Goal: Information Seeking & Learning: Learn about a topic

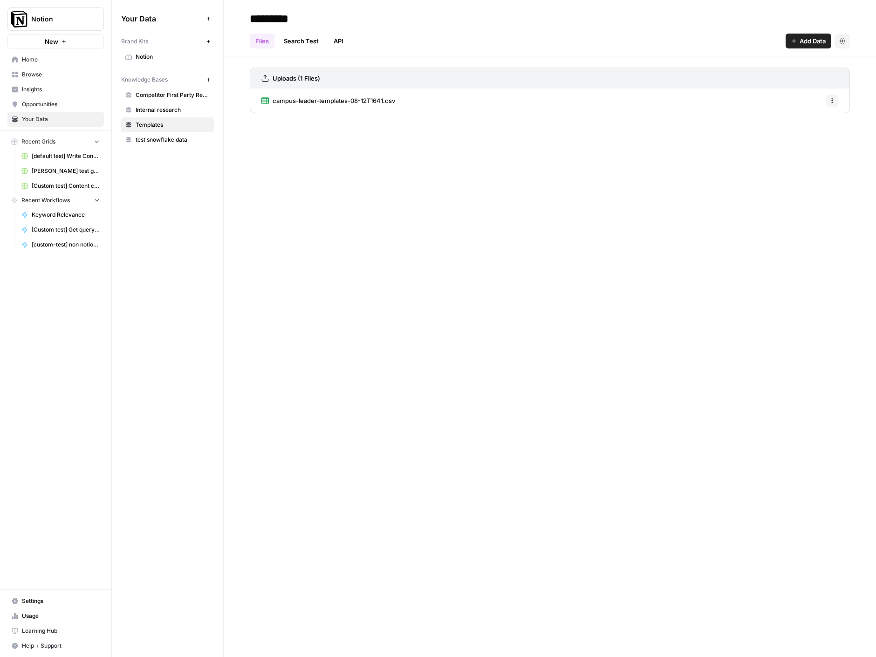
click at [116, 217] on div "Your Data Add Data Brand Kits New Notion Knowledge Bases New Competitor First P…" at bounding box center [167, 328] width 111 height 657
click at [34, 90] on span "Insights" at bounding box center [61, 89] width 78 height 8
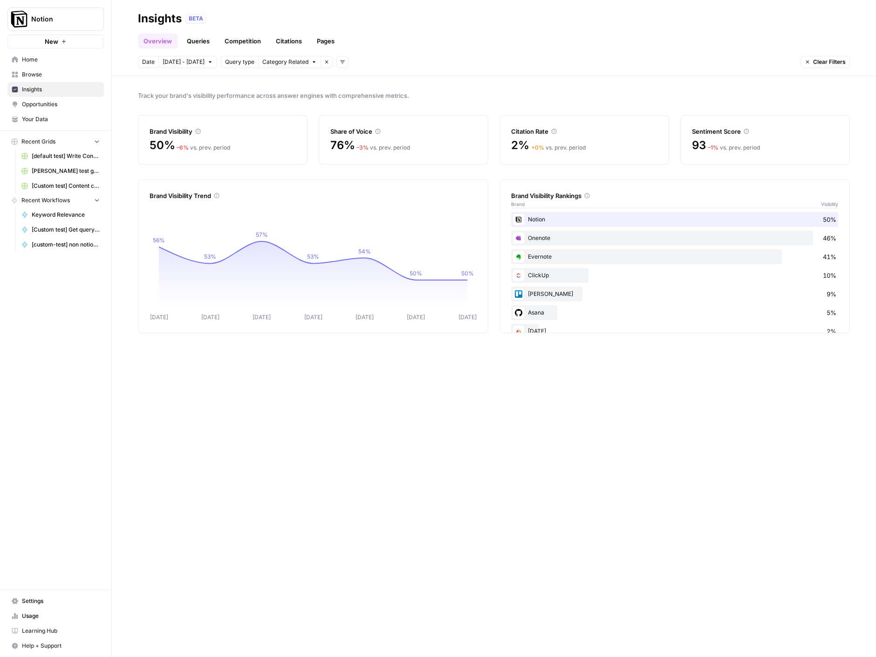
click at [291, 64] on span "Category Related" at bounding box center [285, 62] width 46 height 8
click at [292, 85] on span "Brand Related" at bounding box center [289, 82] width 59 height 9
click at [274, 64] on span "All Queries" at bounding box center [276, 62] width 28 height 8
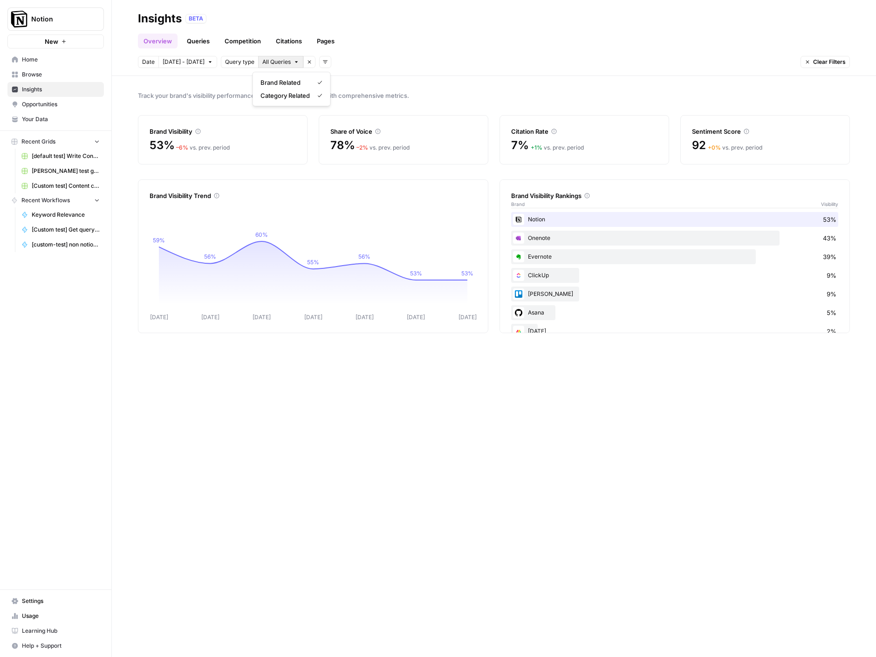
click at [272, 62] on span "All Queries" at bounding box center [276, 62] width 28 height 8
click at [235, 62] on span "Query type" at bounding box center [239, 62] width 29 height 8
click at [322, 62] on button "Add filters" at bounding box center [325, 62] width 12 height 12
click at [339, 81] on span "Topic" at bounding box center [333, 82] width 24 height 9
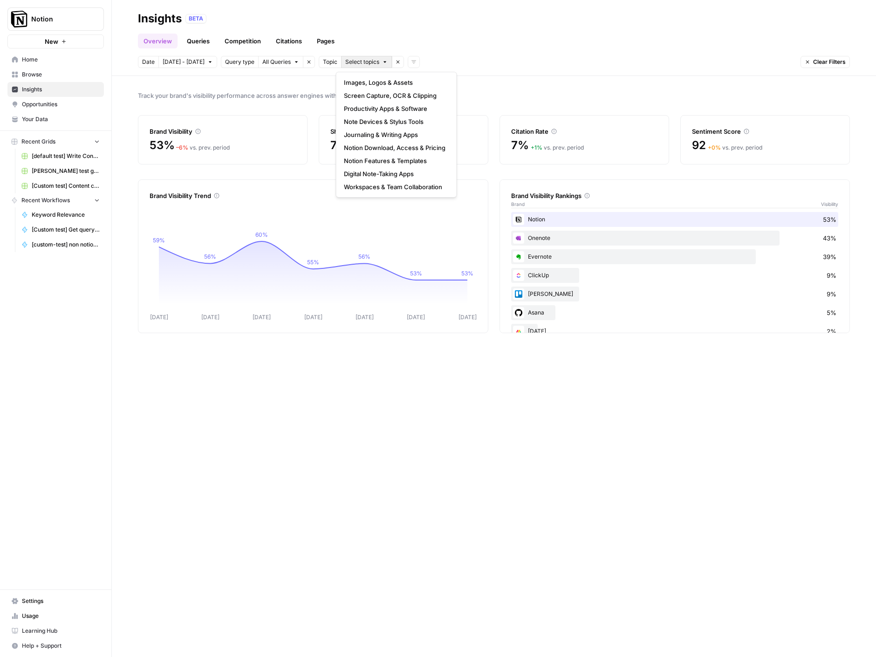
click at [353, 65] on span "Select topics" at bounding box center [362, 62] width 34 height 8
click at [471, 42] on div "Overview Queries Competition Citations Pages" at bounding box center [494, 37] width 712 height 22
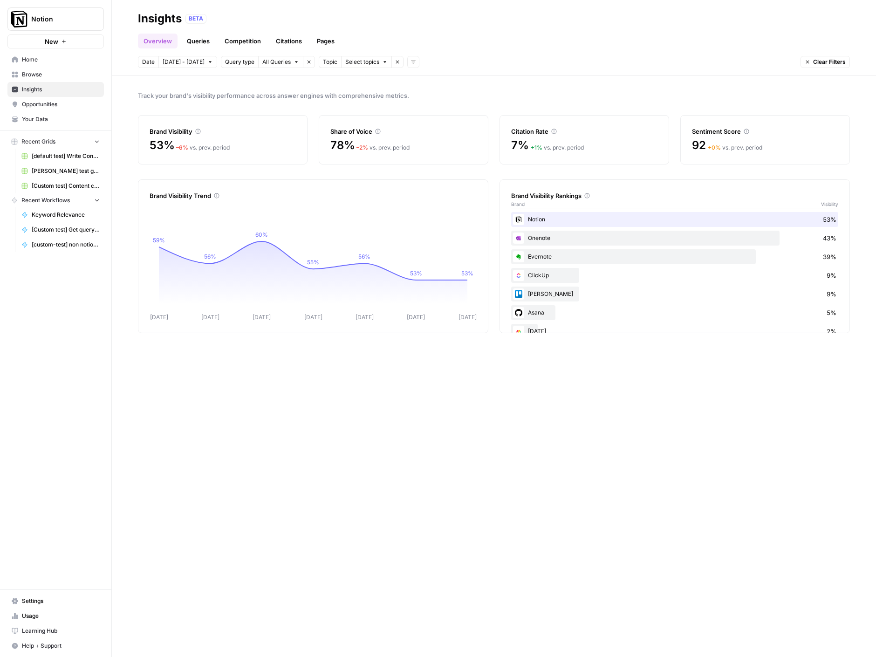
click at [201, 41] on link "Queries" at bounding box center [198, 41] width 34 height 15
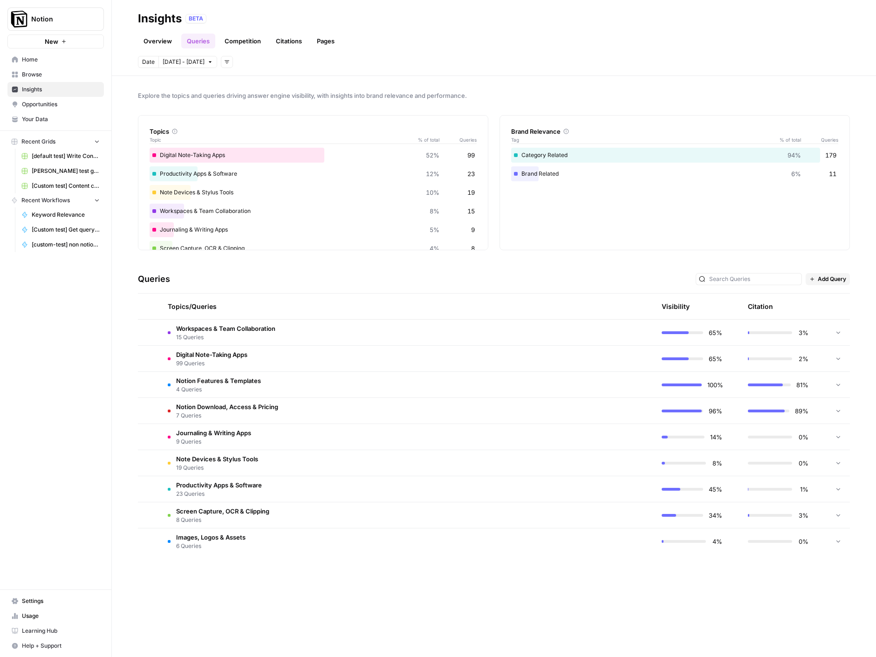
click at [212, 357] on span "Digital Note-Taking Apps" at bounding box center [211, 354] width 71 height 9
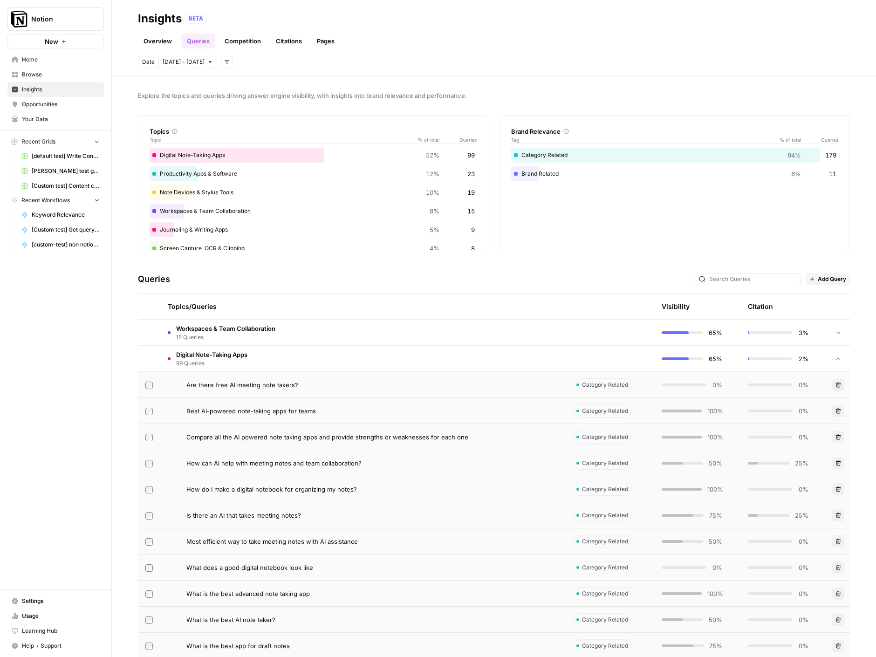
click at [212, 357] on span "Digital Note-Taking Apps" at bounding box center [211, 354] width 71 height 9
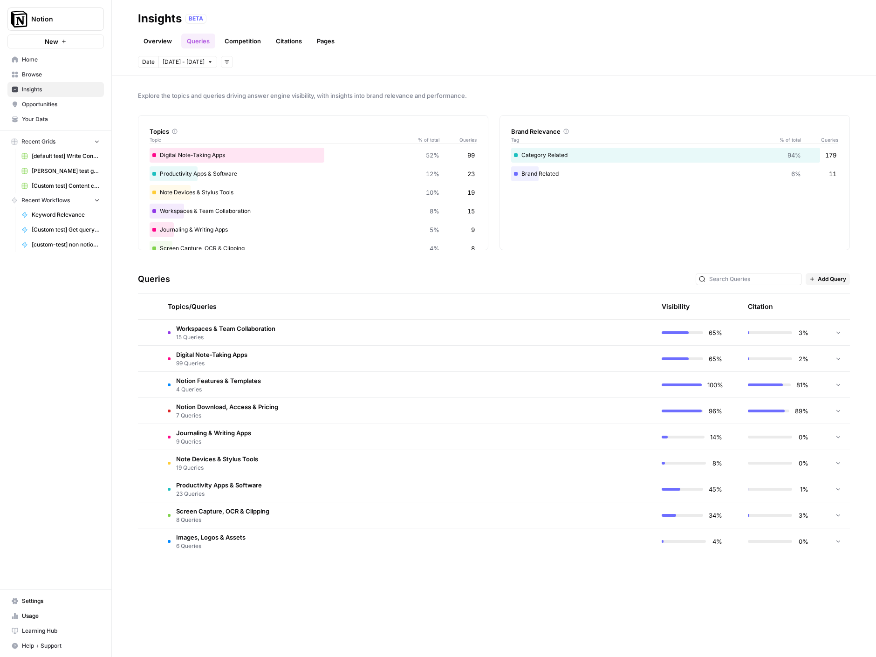
click at [152, 44] on link "Overview" at bounding box center [158, 41] width 40 height 15
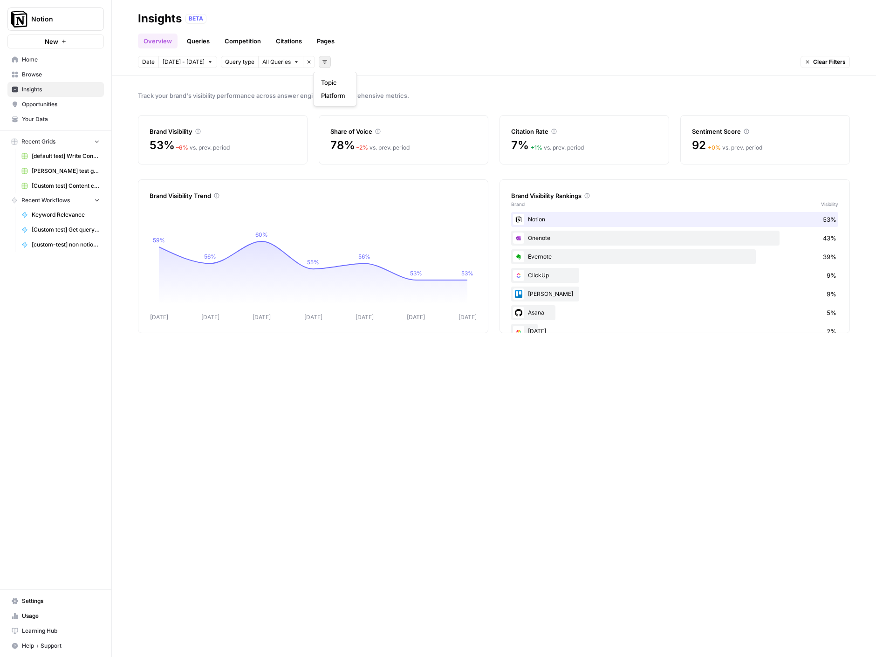
click at [319, 59] on button "Add filters" at bounding box center [325, 62] width 12 height 12
click at [337, 93] on span "Platform" at bounding box center [333, 95] width 24 height 9
click at [410, 61] on icon "button" at bounding box center [413, 62] width 6 height 6
click at [322, 61] on icon "button" at bounding box center [325, 62] width 6 height 6
click at [323, 81] on span "Topic" at bounding box center [333, 82] width 24 height 9
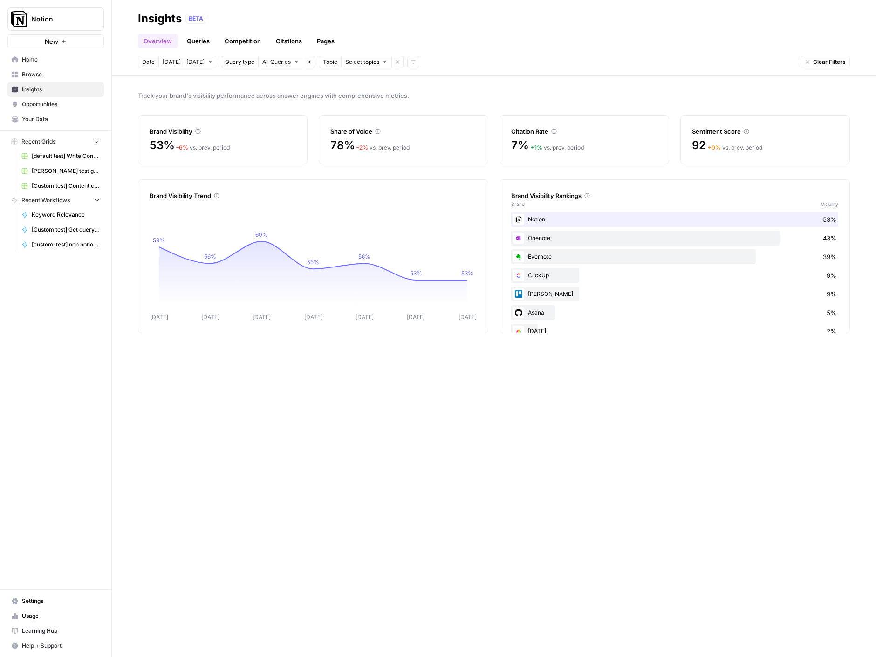
click at [374, 54] on header "Insights BETA Overview Queries Competition Citations Pages Date Oct 7 - Oct 13 …" at bounding box center [494, 38] width 764 height 76
click at [374, 66] on button "Select topics" at bounding box center [366, 62] width 51 height 12
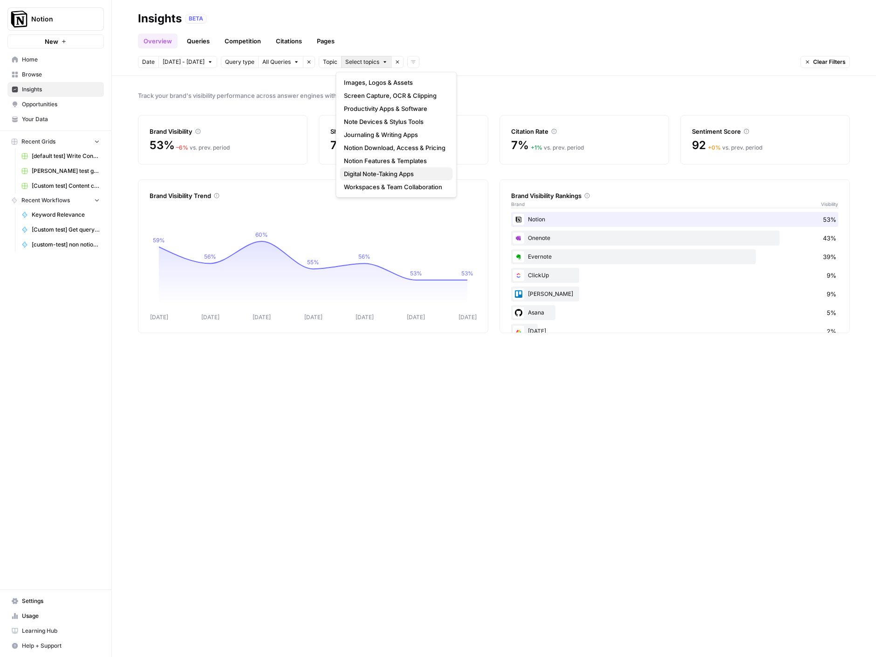
click at [393, 176] on span "Digital Note-Taking Apps" at bounding box center [395, 173] width 102 height 9
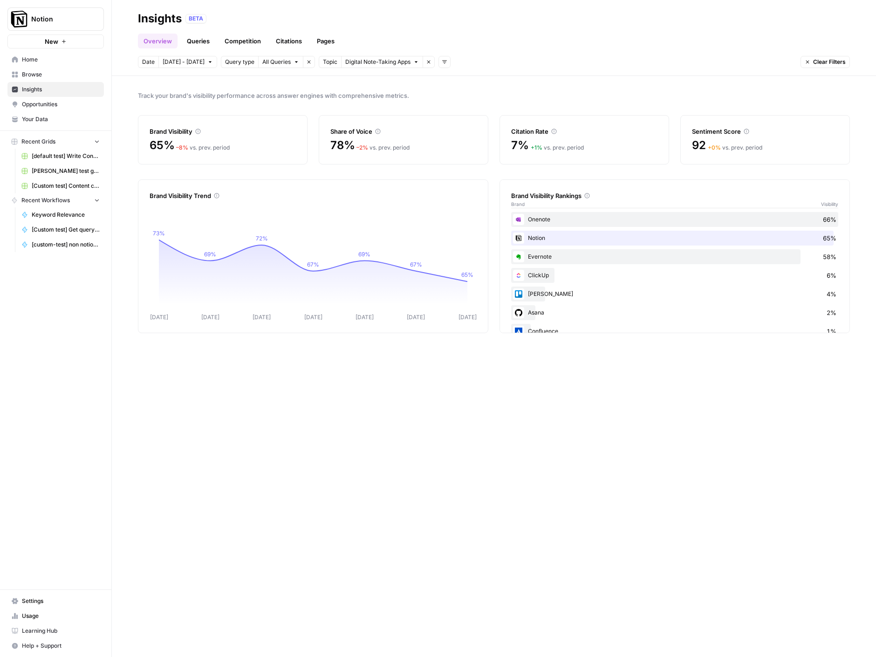
click at [363, 459] on div "Track your brand's visibility performance across answer engines with comprehens…" at bounding box center [494, 366] width 764 height 581
click at [520, 98] on span "Track your brand's visibility performance across answer engines with comprehens…" at bounding box center [494, 95] width 712 height 9
click at [199, 40] on link "Queries" at bounding box center [198, 41] width 34 height 15
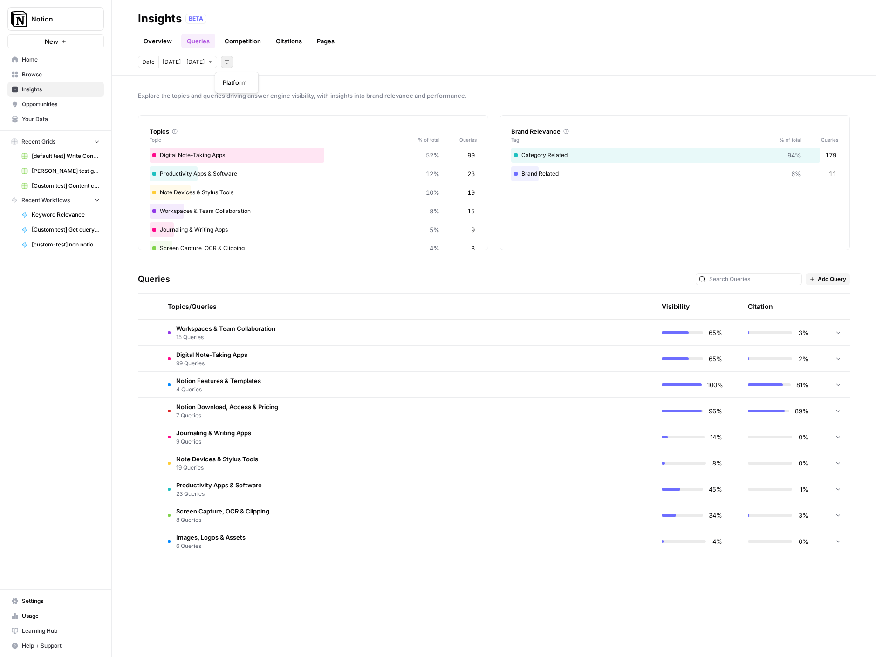
click at [221, 59] on button "Add filters" at bounding box center [227, 62] width 12 height 12
click at [221, 57] on button "Add filters" at bounding box center [227, 62] width 12 height 12
click at [196, 60] on span "[DATE] - [DATE]" at bounding box center [184, 62] width 42 height 8
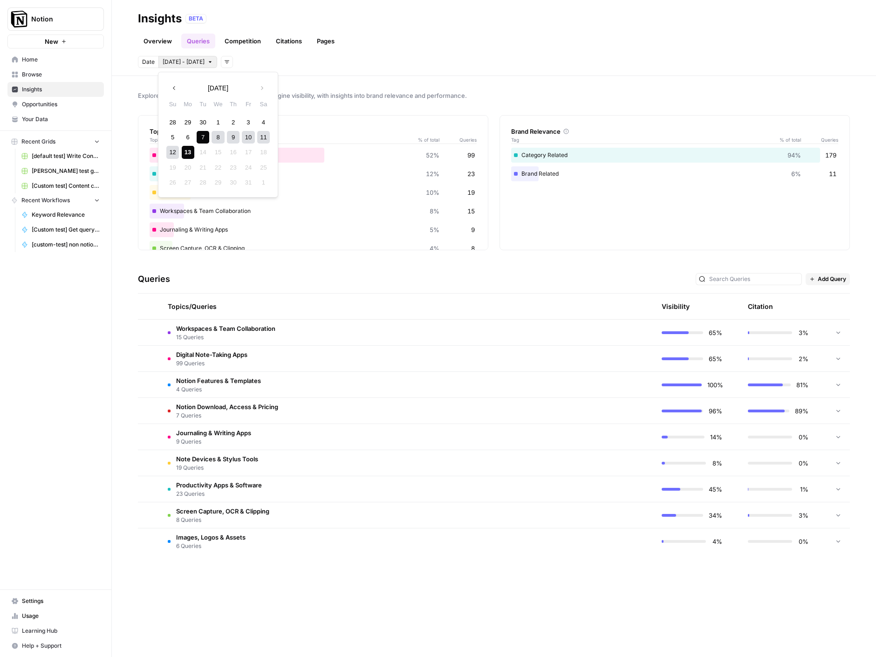
click at [196, 60] on span "[DATE] - [DATE]" at bounding box center [184, 62] width 42 height 8
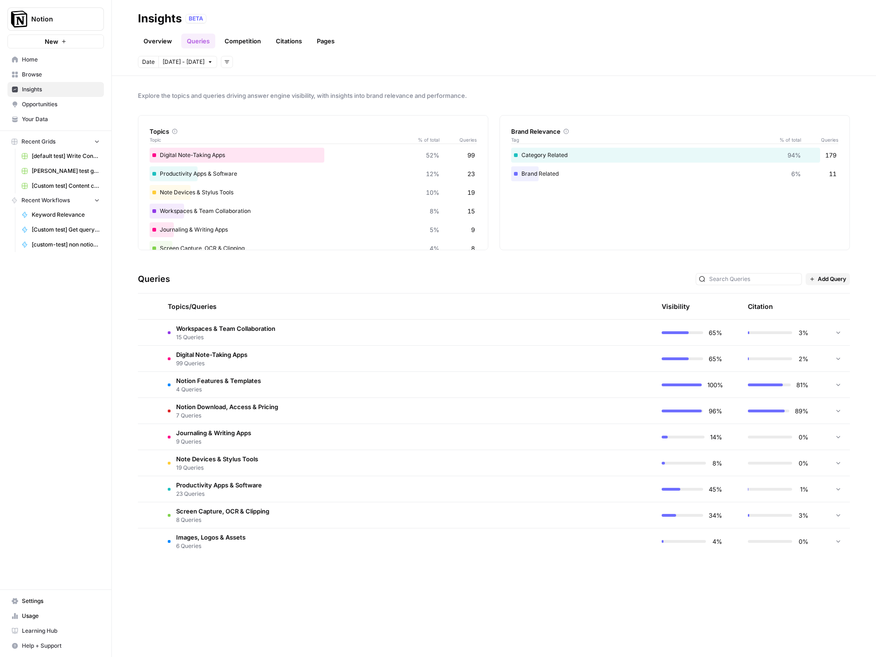
click at [145, 59] on span "Date" at bounding box center [148, 62] width 13 height 8
click at [299, 57] on div "Date [DATE] - [DATE] Add filters" at bounding box center [494, 62] width 712 height 12
click at [525, 46] on div "Overview Queries Competition Citations Pages" at bounding box center [494, 37] width 712 height 22
click at [200, 363] on span "99 Queries" at bounding box center [211, 363] width 71 height 8
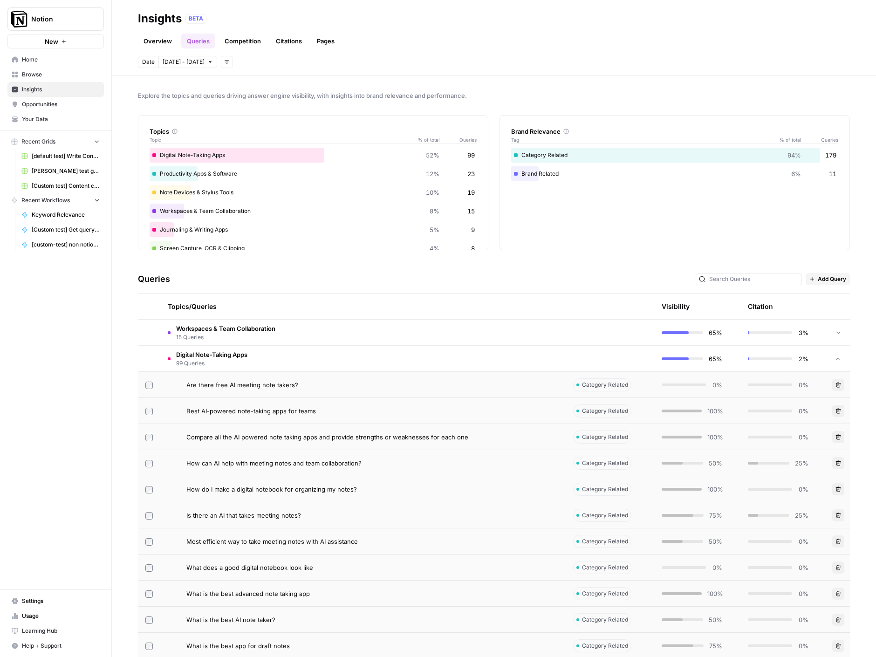
click at [164, 41] on link "Overview" at bounding box center [158, 41] width 40 height 15
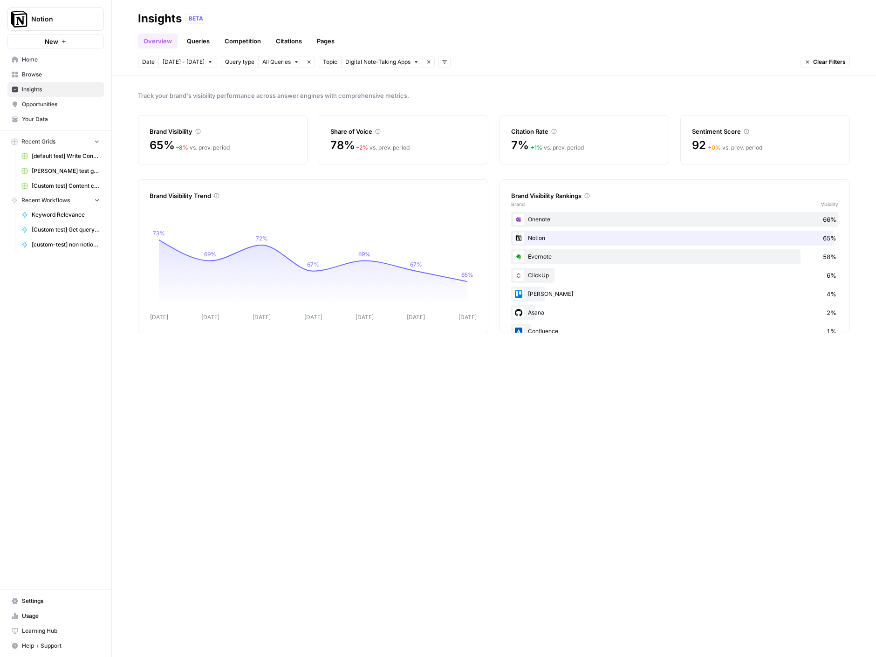
click at [200, 43] on link "Queries" at bounding box center [198, 41] width 34 height 15
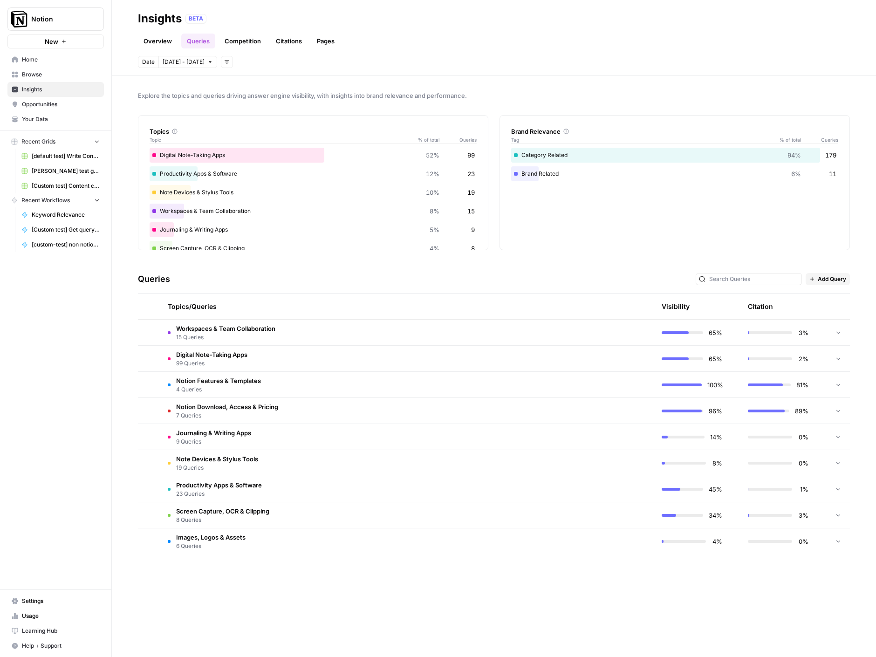
click at [171, 362] on div "Digital Note-Taking Apps 99 Queries" at bounding box center [208, 359] width 80 height 18
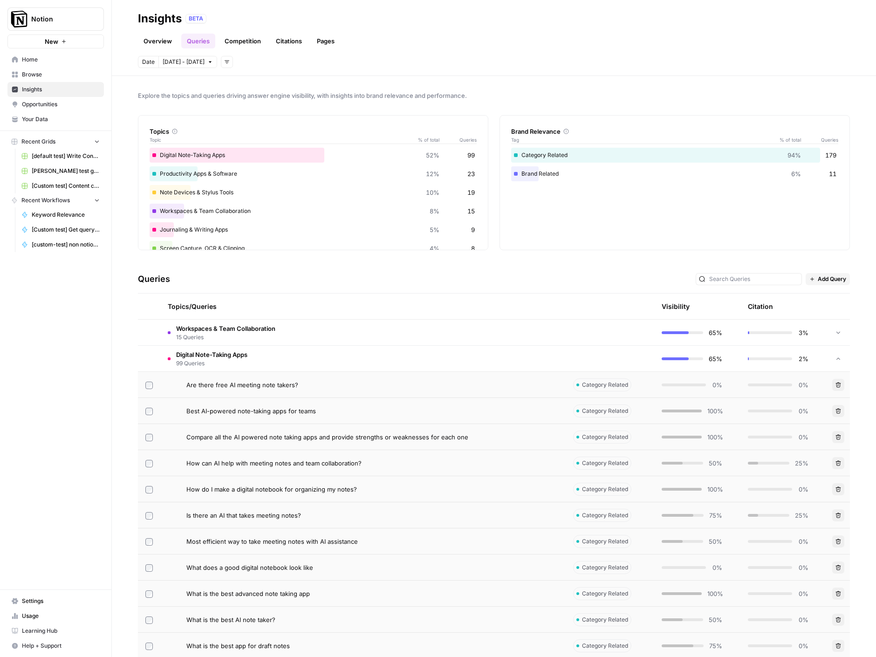
click at [252, 408] on span "Best AI-powered note-taking apps for teams" at bounding box center [251, 410] width 130 height 9
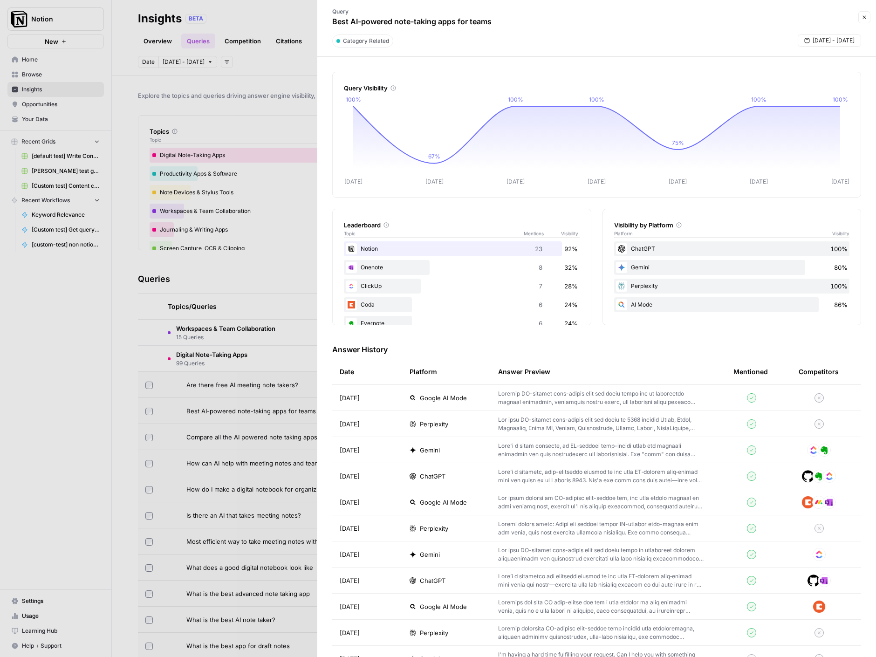
click at [253, 275] on div at bounding box center [438, 328] width 876 height 657
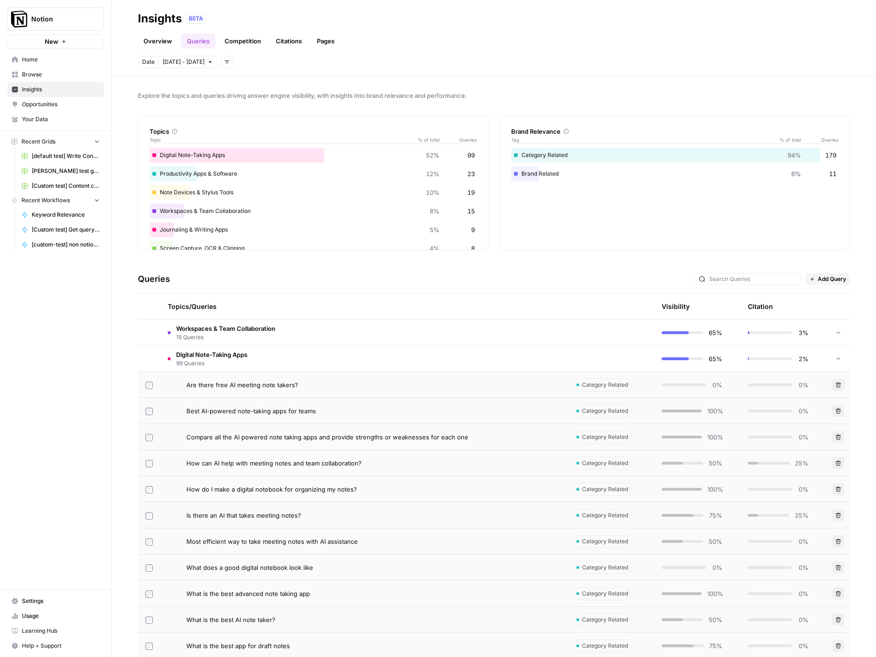
click at [235, 44] on link "Competition" at bounding box center [243, 41] width 48 height 15
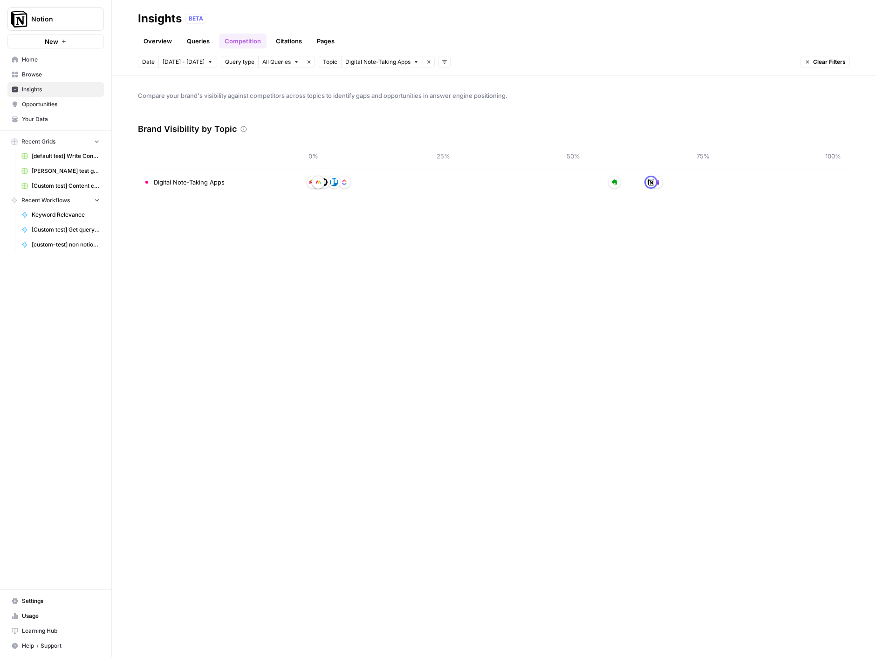
click at [341, 49] on header "Insights BETA Overview Queries Competition Citations Pages Date Oct 7 - Oct 13 …" at bounding box center [494, 38] width 764 height 76
click at [335, 44] on link "Pages" at bounding box center [325, 41] width 29 height 15
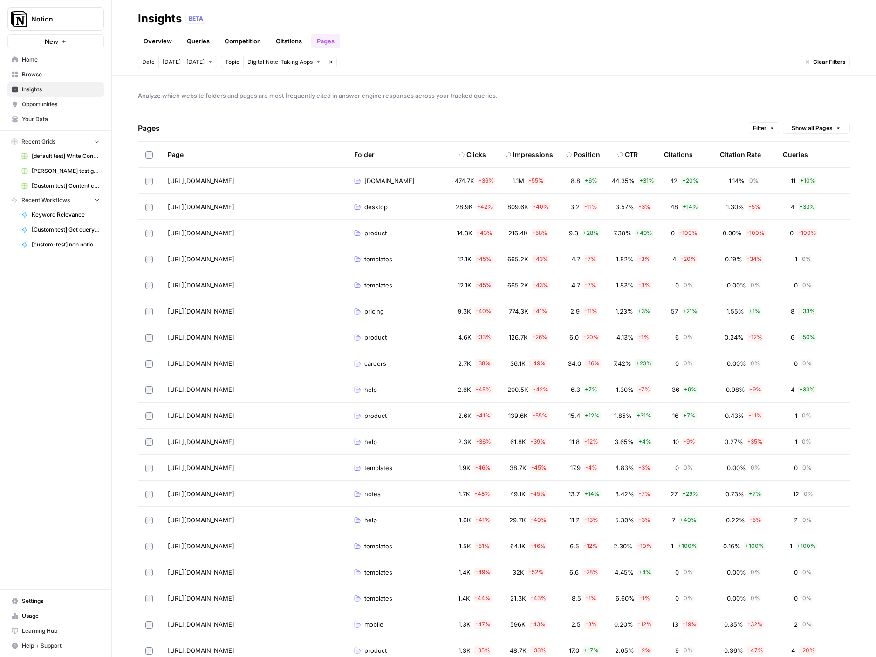
click at [281, 42] on link "Citations" at bounding box center [288, 41] width 37 height 15
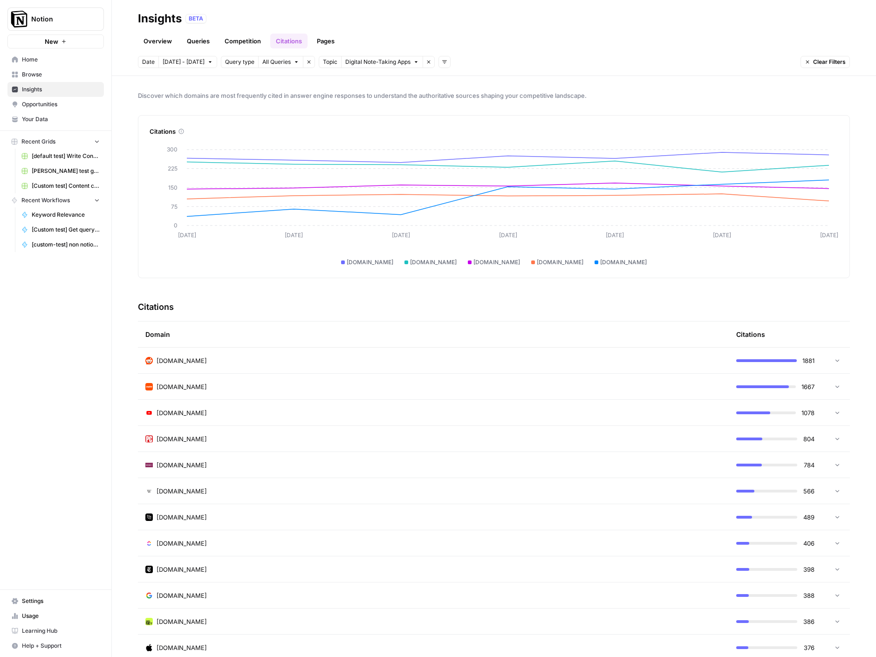
click at [86, 352] on div "Notion New Home Browse Insights Opportunities Your Data Recent Grids [default t…" at bounding box center [55, 328] width 111 height 657
click at [833, 364] on td at bounding box center [836, 361] width 28 height 26
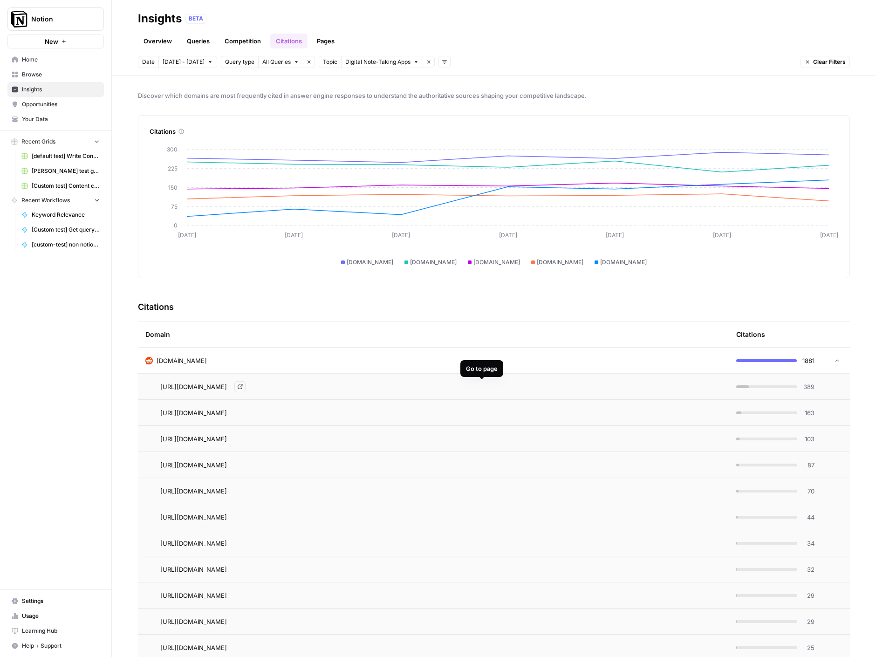
click at [246, 388] on link "Go to page" at bounding box center [239, 386] width 11 height 11
click at [76, 431] on div "Notion New Home Browse Insights Opportunities Your Data Recent Grids [default t…" at bounding box center [55, 328] width 111 height 657
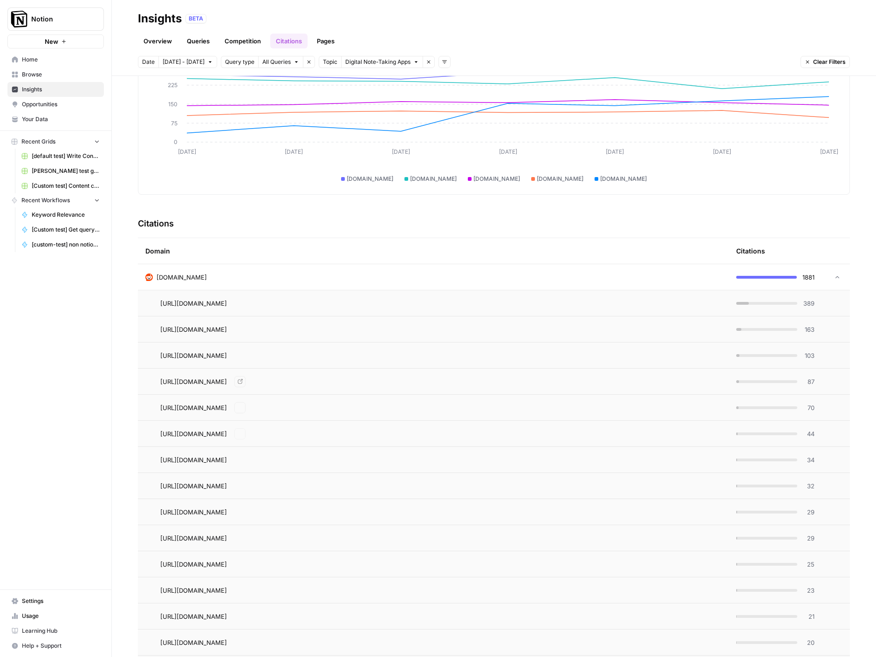
scroll to position [92, 0]
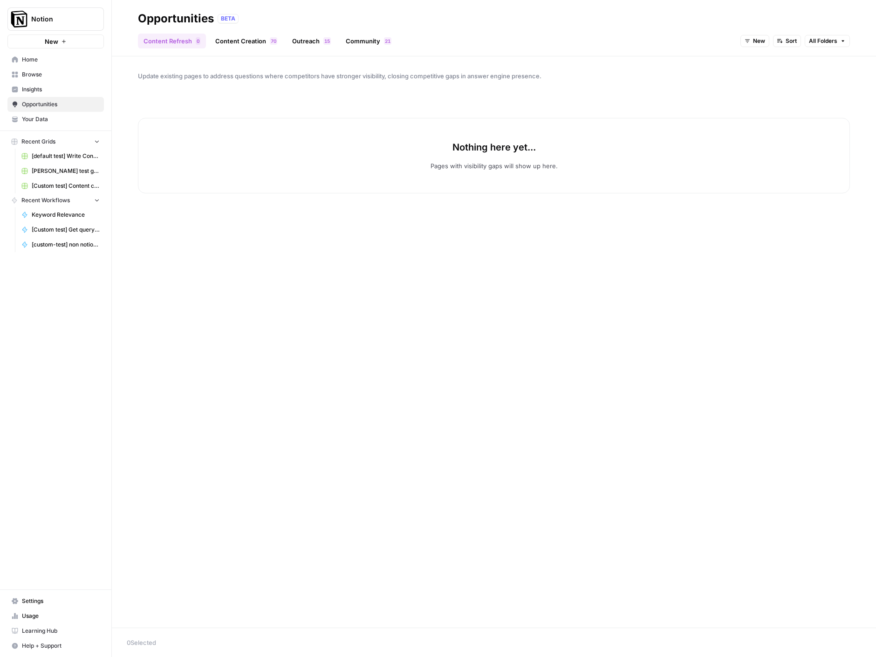
click at [256, 42] on link "Content Creation 0 7" at bounding box center [246, 41] width 73 height 15
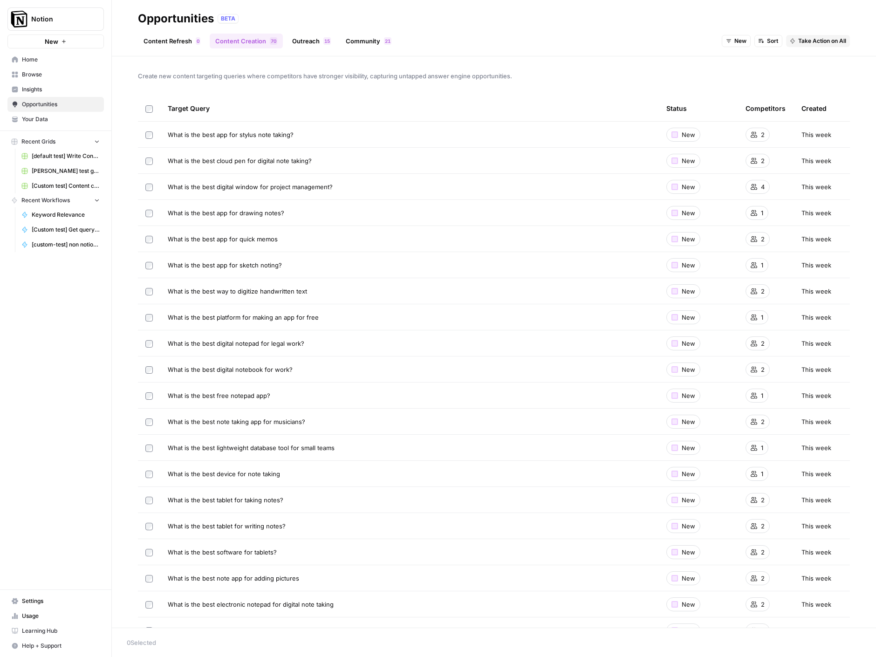
click at [297, 23] on div "Opportunities BETA" at bounding box center [494, 18] width 712 height 15
click at [302, 43] on link "Outreach 5 1" at bounding box center [312, 41] width 50 height 15
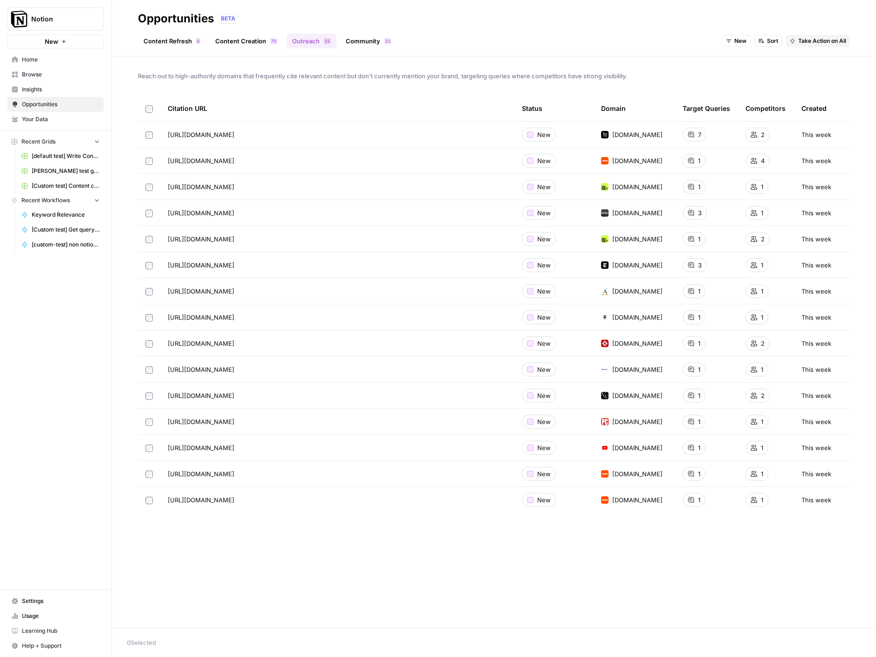
click at [357, 43] on link "Community 1 2" at bounding box center [368, 41] width 57 height 15
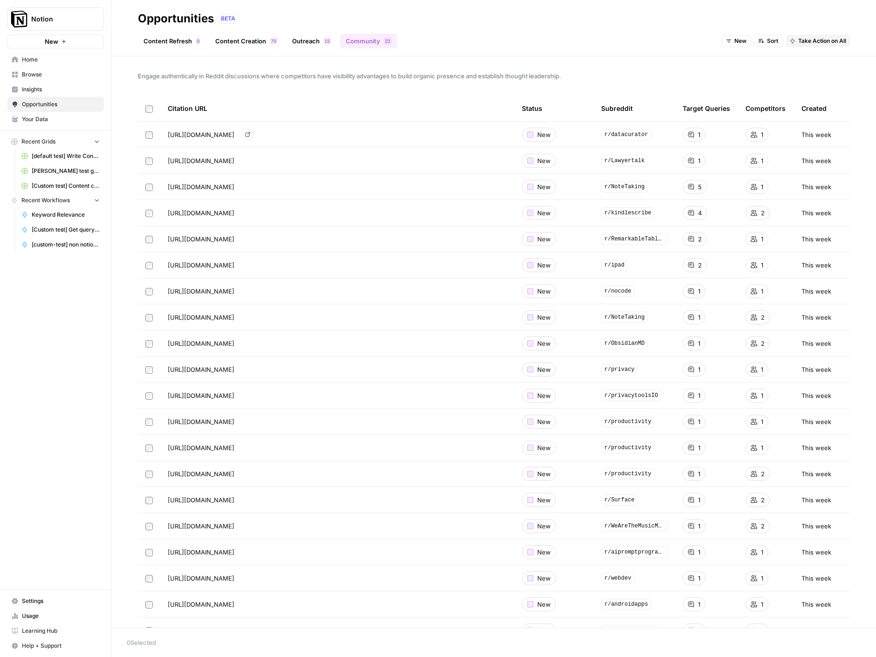
click at [363, 100] on div "Citation URL" at bounding box center [337, 109] width 339 height 26
click at [234, 133] on span "[URL][DOMAIN_NAME]" at bounding box center [201, 134] width 67 height 9
click at [250, 134] on icon "Go to page https://www.reddit.com/r/datacurator/comments/11roy7u/ocr_software_t…" at bounding box center [247, 134] width 5 height 5
click at [359, 95] on div "Engage authentically in Reddit discussions where competitors have visibility ad…" at bounding box center [494, 341] width 764 height 571
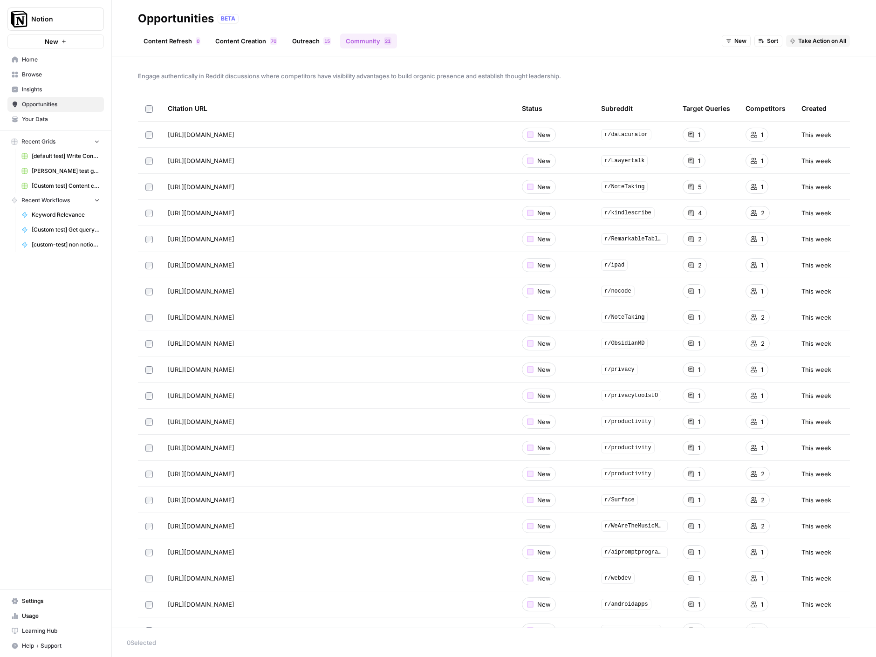
click at [216, 42] on link "Content Creation 0 7" at bounding box center [246, 41] width 73 height 15
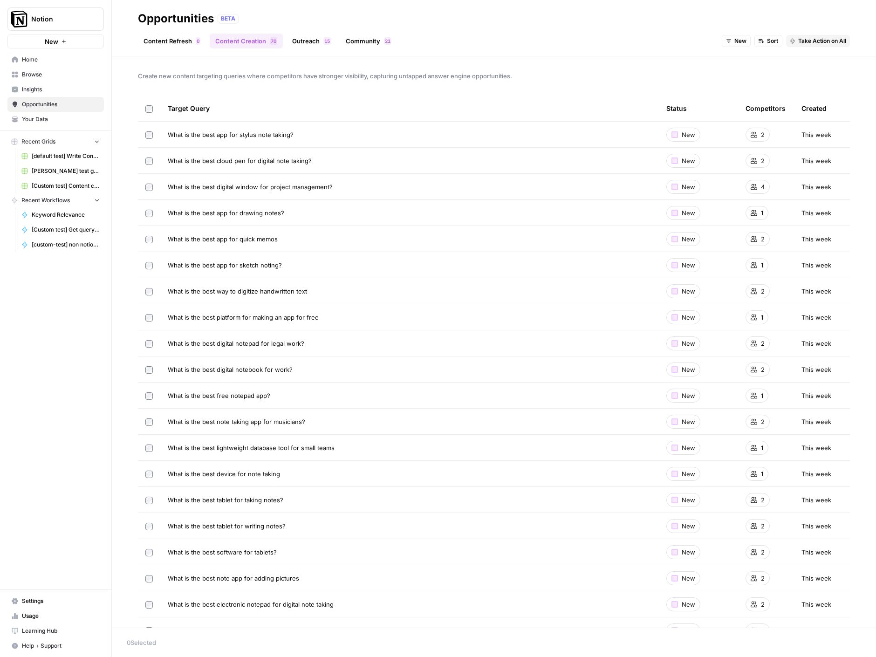
click at [153, 42] on link "Content Refresh 0" at bounding box center [172, 41] width 68 height 15
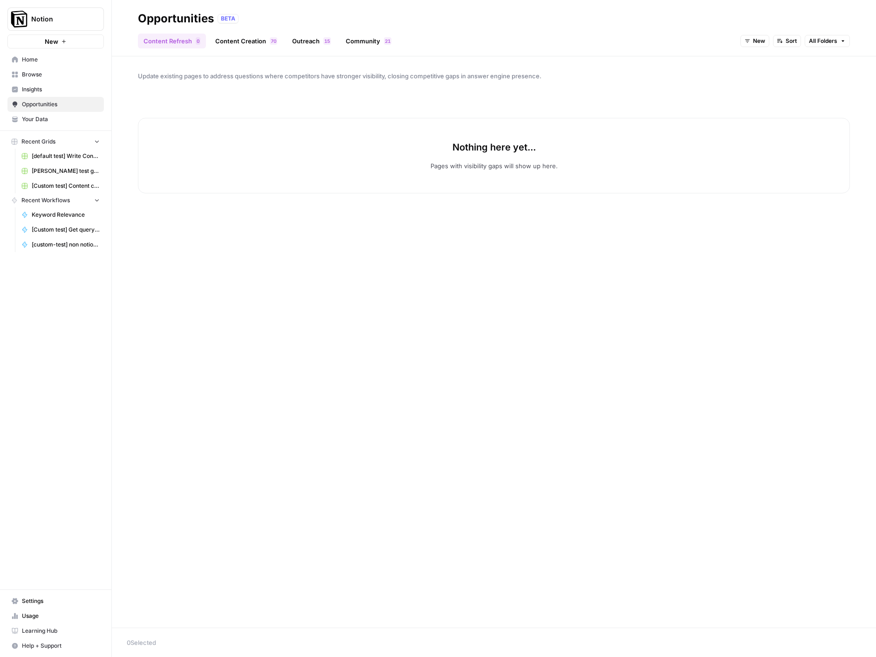
click at [47, 93] on span "Insights" at bounding box center [61, 89] width 78 height 8
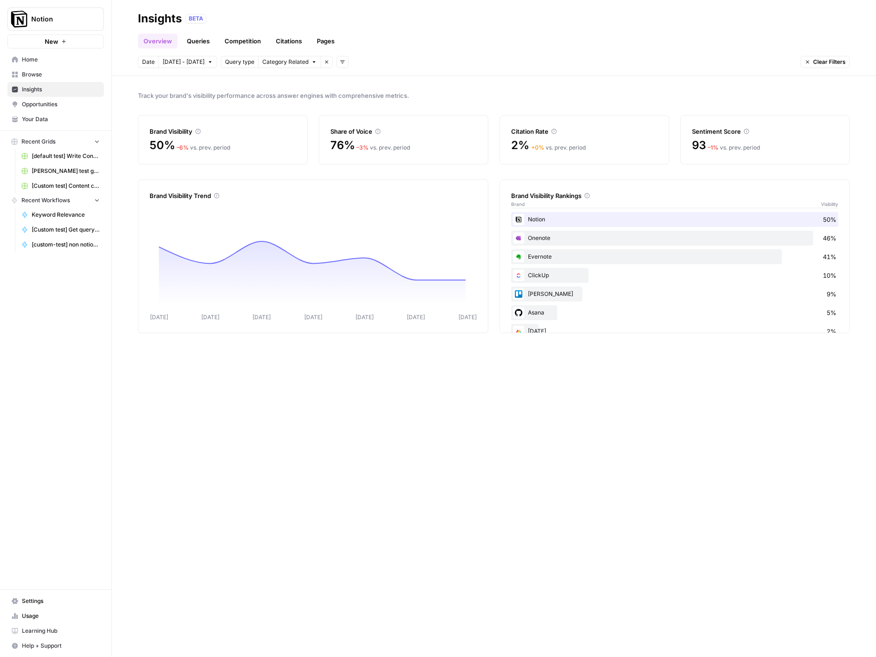
click at [319, 40] on link "Pages" at bounding box center [325, 41] width 29 height 15
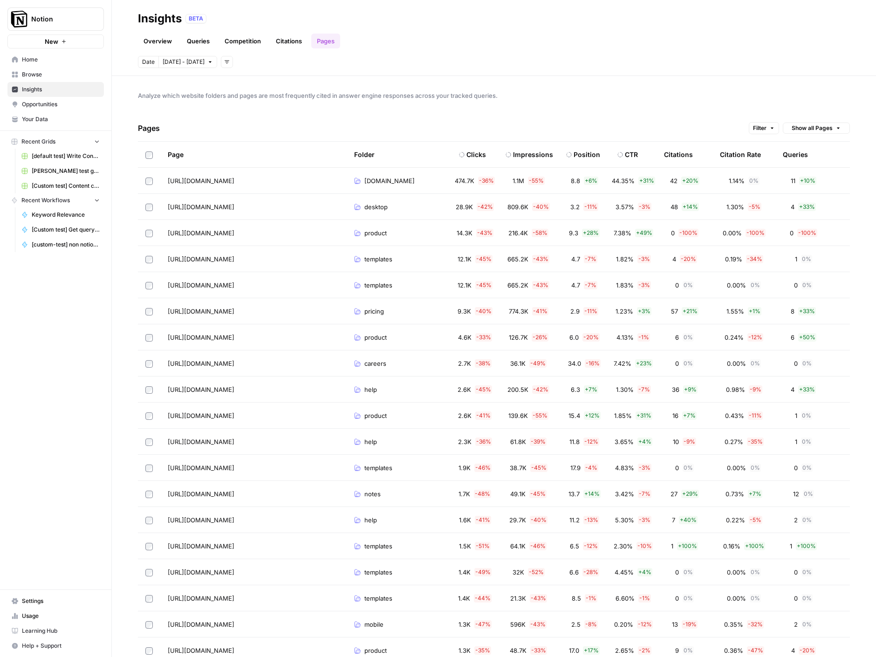
click at [453, 66] on div "Date [DATE] - [DATE] Add filters" at bounding box center [494, 62] width 712 height 12
click at [225, 177] on span "[URL][DOMAIN_NAME]" at bounding box center [201, 180] width 67 height 9
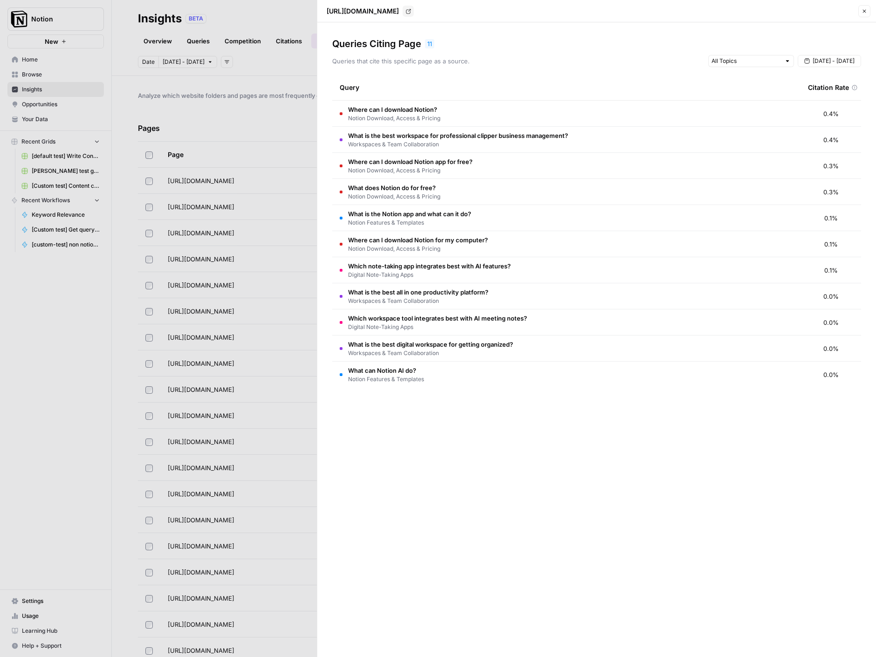
click at [422, 117] on span "Notion Download, Access & Pricing" at bounding box center [394, 118] width 92 height 8
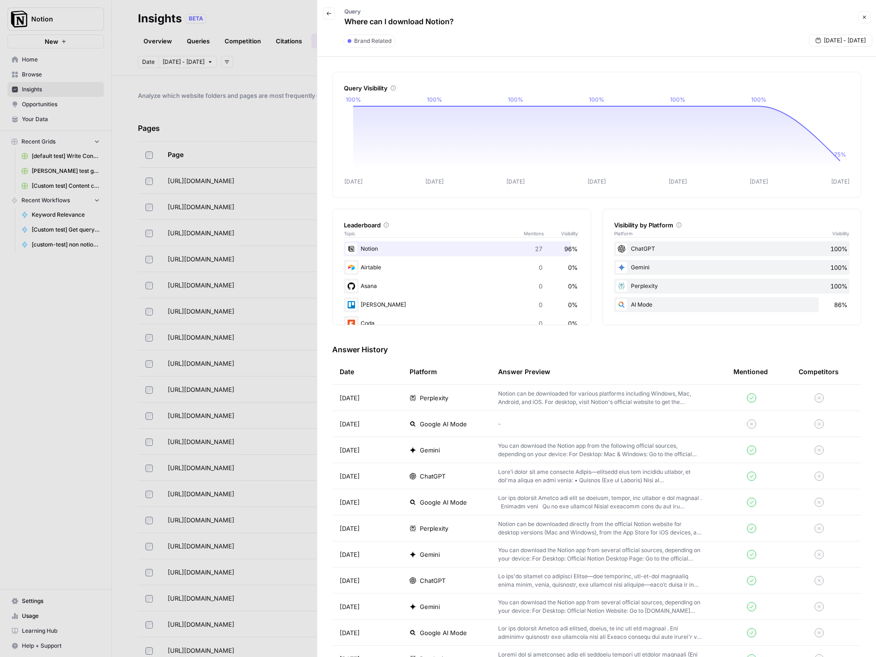
click at [326, 11] on icon "button" at bounding box center [329, 14] width 6 height 6
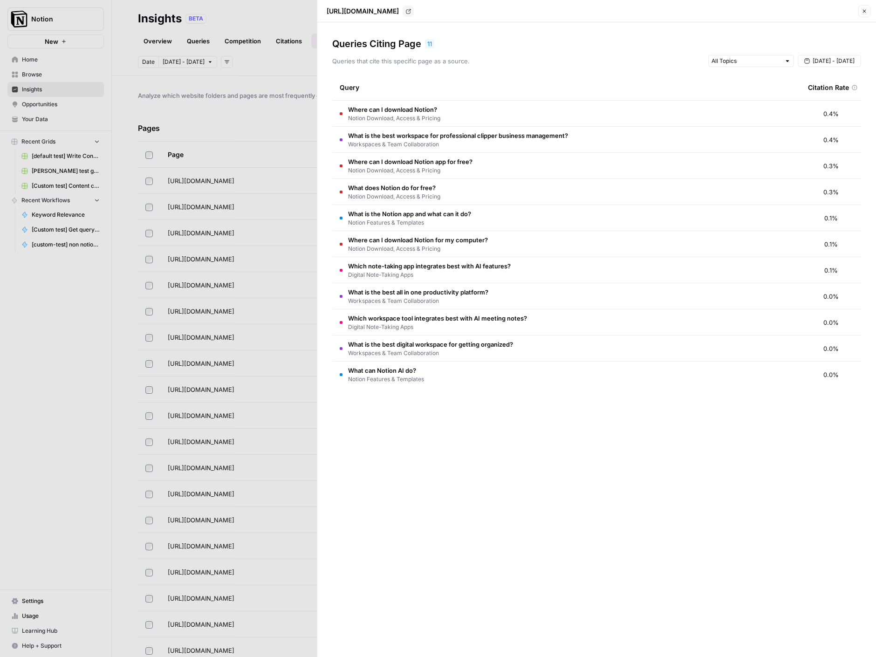
click at [268, 150] on div at bounding box center [438, 328] width 876 height 657
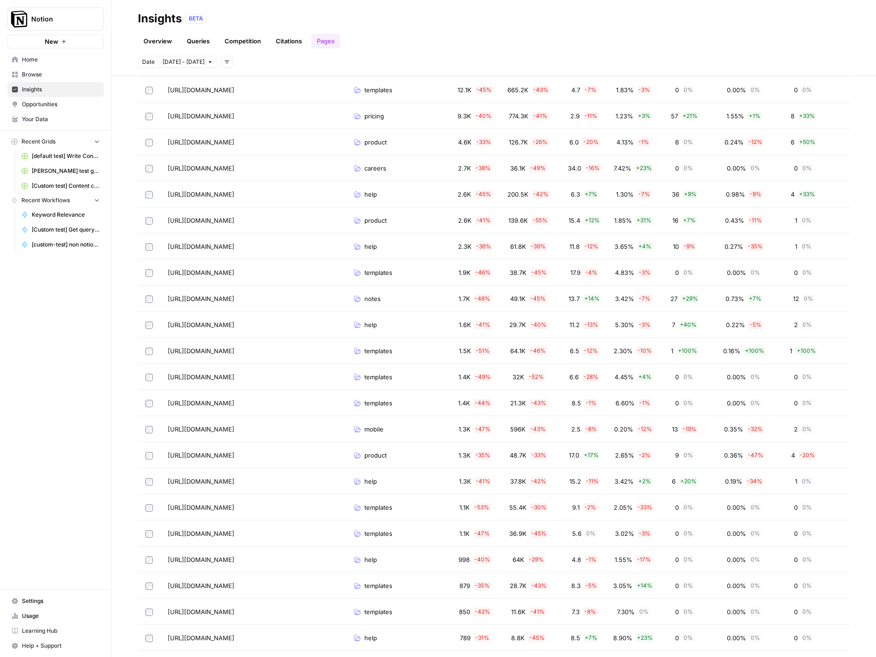
scroll to position [196, 0]
click at [234, 453] on span "[URL][DOMAIN_NAME]" at bounding box center [201, 454] width 67 height 9
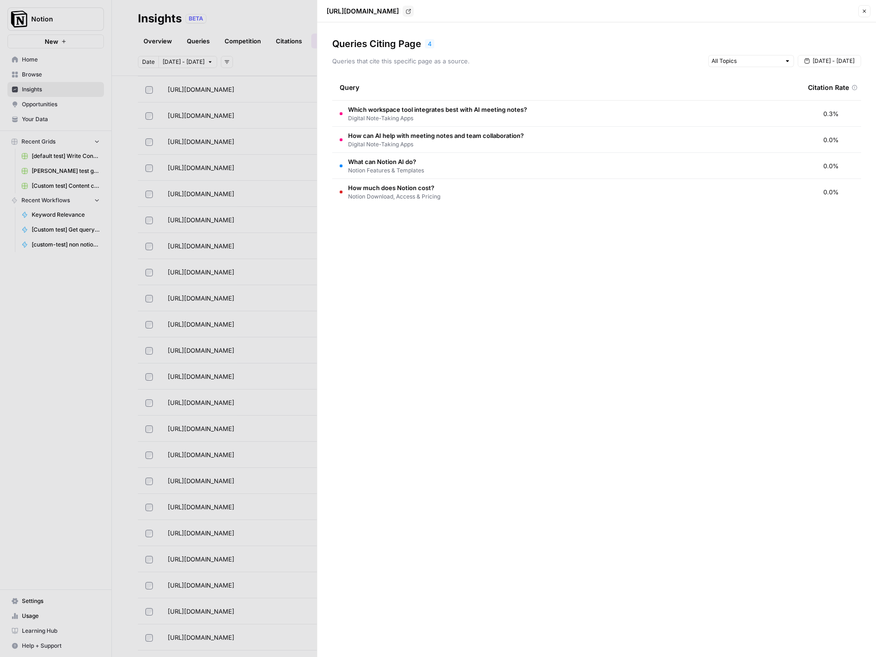
click at [453, 136] on span "How can AI help with meeting notes and team collaboration?" at bounding box center [436, 135] width 176 height 9
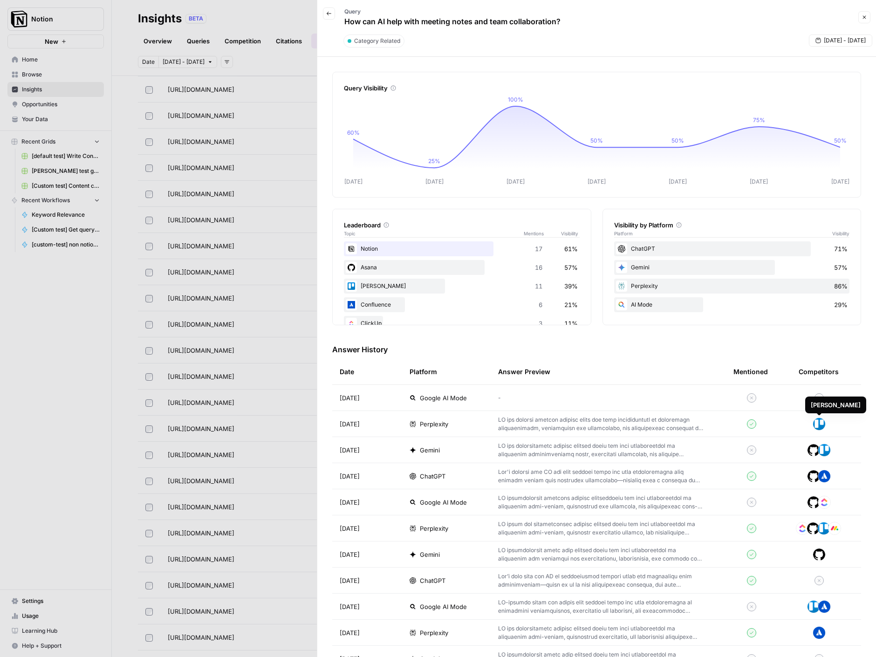
click at [819, 426] on img at bounding box center [819, 423] width 13 height 13
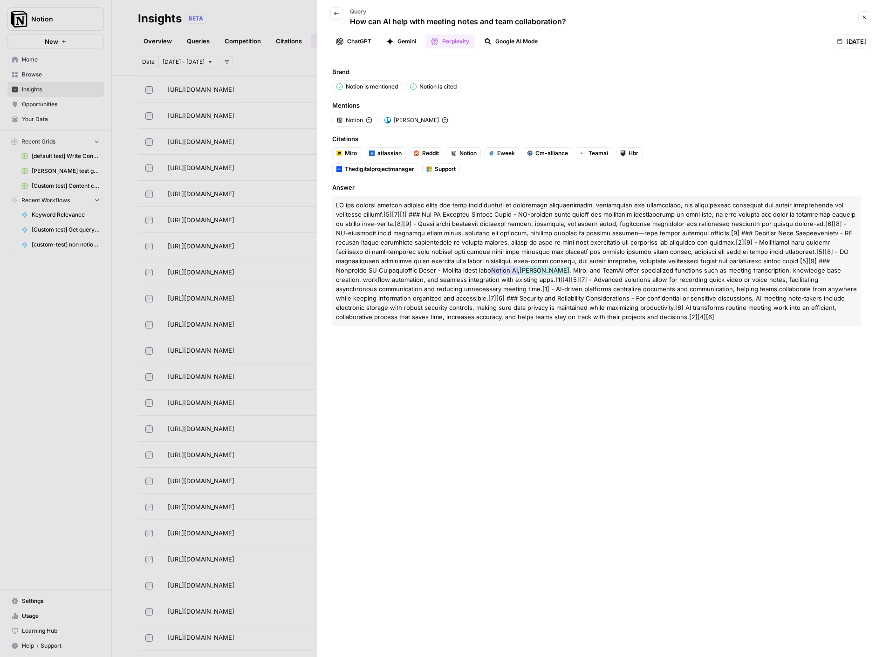
click at [512, 41] on button "Google AI Mode" at bounding box center [511, 41] width 65 height 14
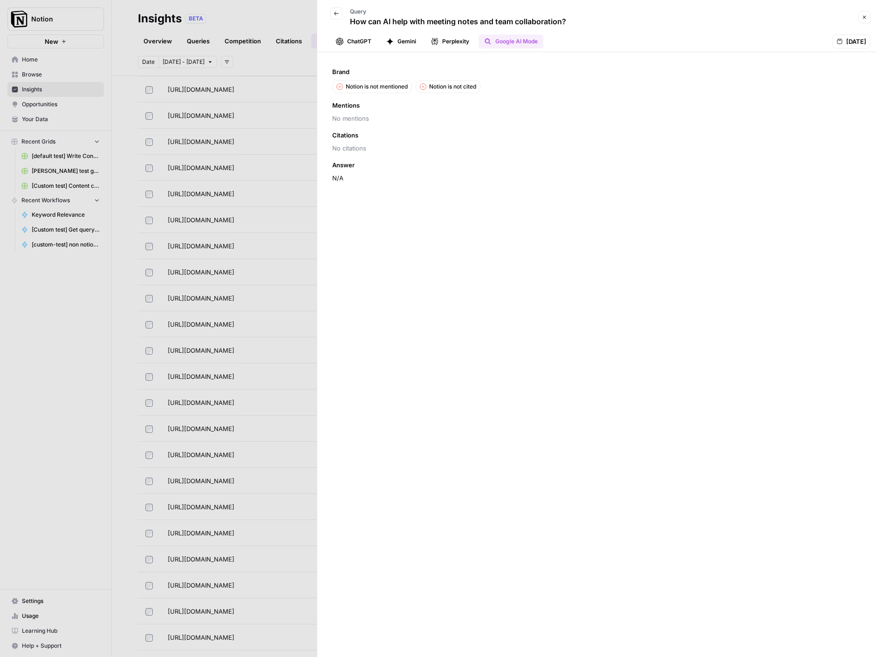
click at [357, 40] on button "ChatGPT" at bounding box center [353, 41] width 47 height 14
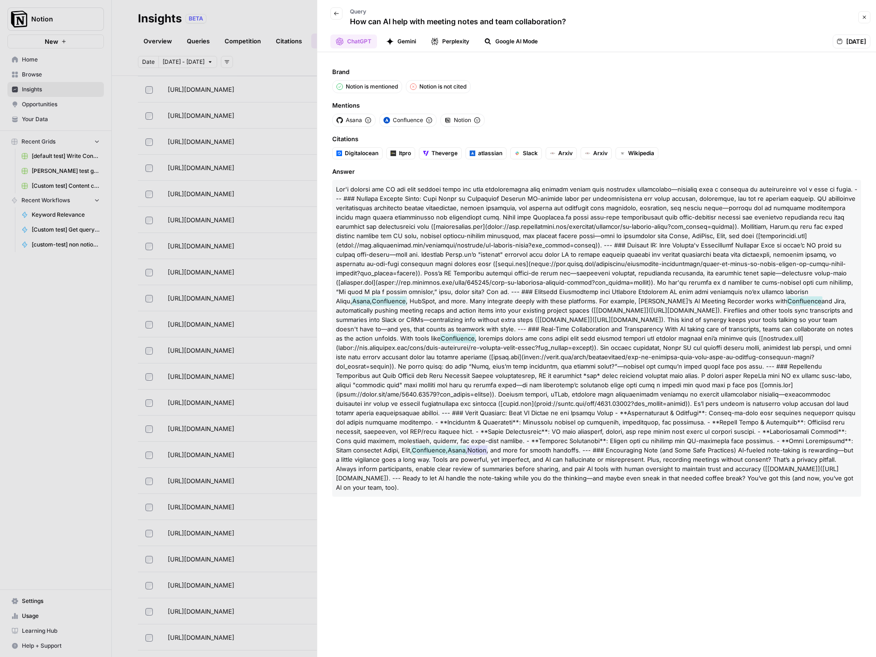
click at [391, 40] on icon "button" at bounding box center [389, 41] width 7 height 7
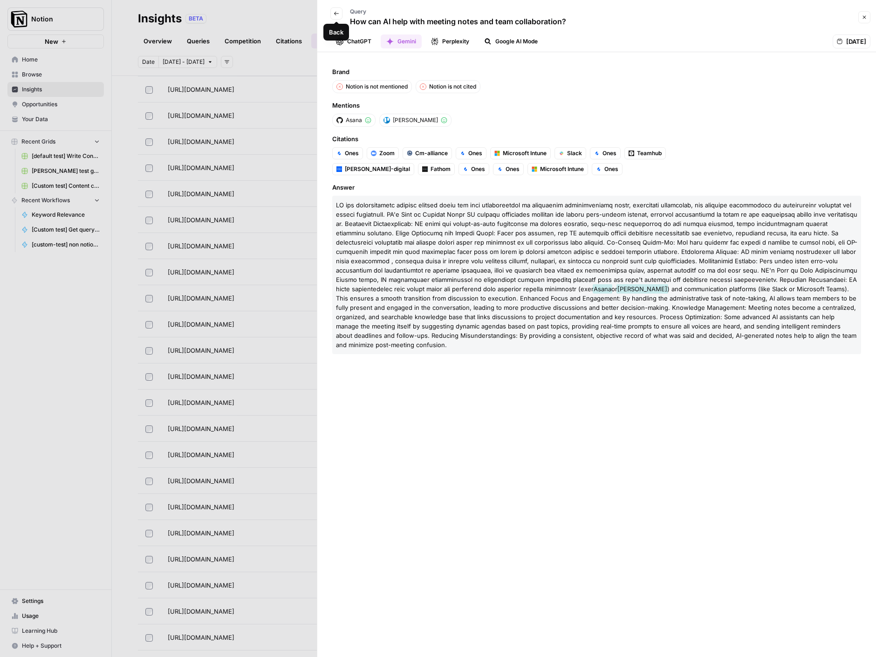
click at [338, 14] on icon "button" at bounding box center [337, 14] width 6 height 6
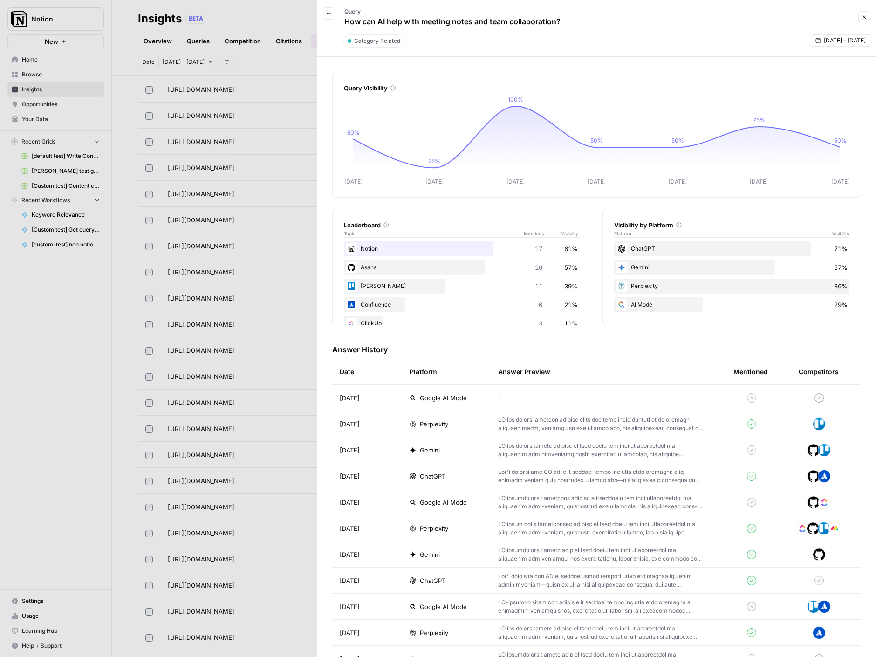
click at [423, 342] on div "Query Visibility [DATE] Oct [DATE] Oct [DATE] Oct [DATE] 60% 25% 100% 50% 50% 7…" at bounding box center [596, 502] width 529 height 861
click at [60, 103] on div at bounding box center [438, 328] width 876 height 657
click at [60, 103] on span "Opportunities" at bounding box center [61, 104] width 78 height 8
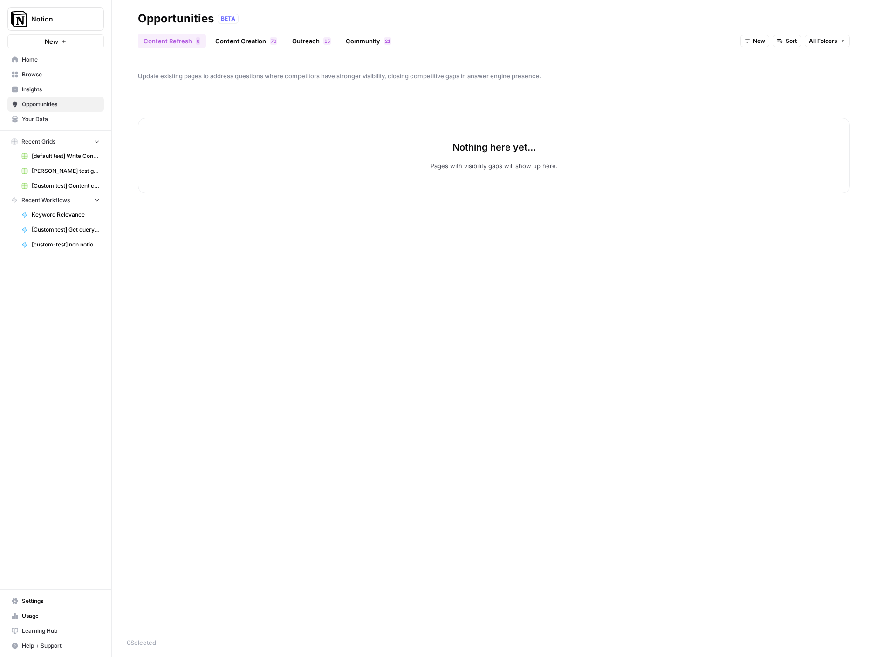
click at [226, 39] on link "Content Creation 0 7" at bounding box center [246, 41] width 73 height 15
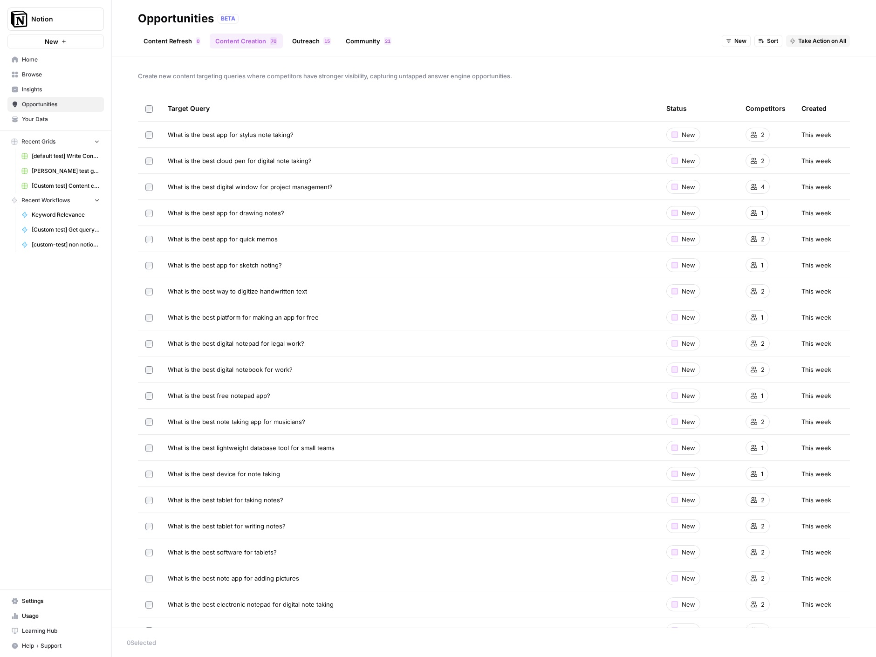
click at [315, 46] on link "Outreach 5 1" at bounding box center [312, 41] width 50 height 15
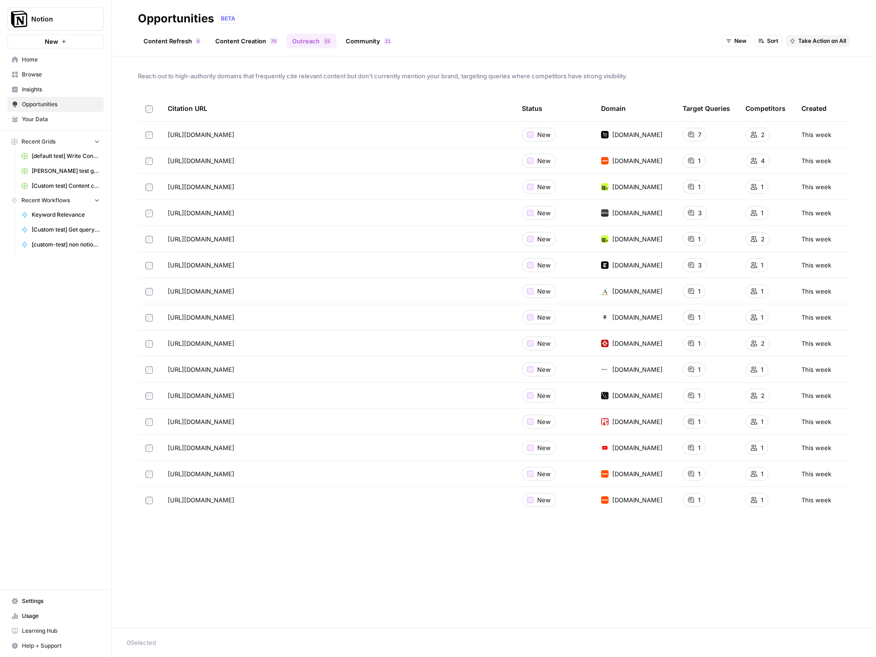
click at [372, 42] on link "Community 1 2" at bounding box center [368, 41] width 57 height 15
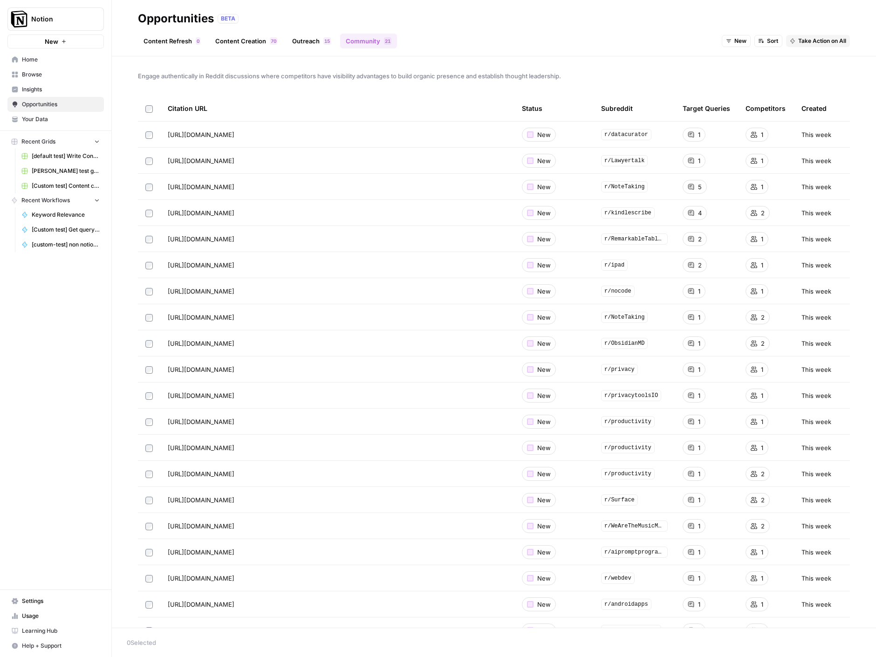
click at [260, 40] on link "Content Creation 0 7" at bounding box center [246, 41] width 73 height 15
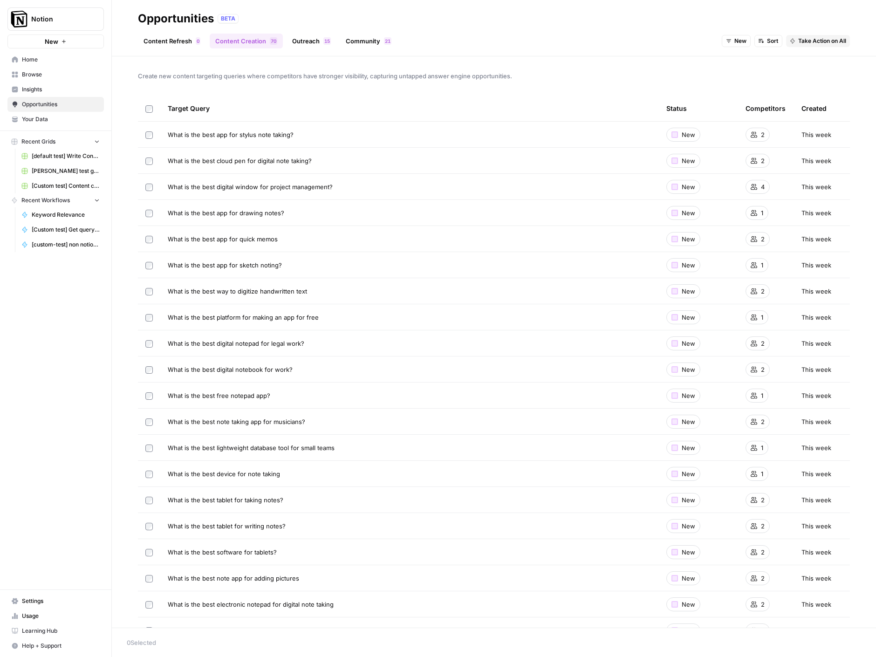
click at [267, 101] on div "Target Query" at bounding box center [410, 109] width 484 height 26
click at [240, 133] on span "What is the best app for stylus note taking?" at bounding box center [231, 134] width 126 height 9
click at [754, 134] on icon at bounding box center [754, 134] width 7 height 7
click at [830, 646] on span "Take Action on Selected" at bounding box center [825, 642] width 64 height 8
click at [336, 89] on div "Create new content targeting queries where competitors have stronger visibility…" at bounding box center [494, 341] width 764 height 571
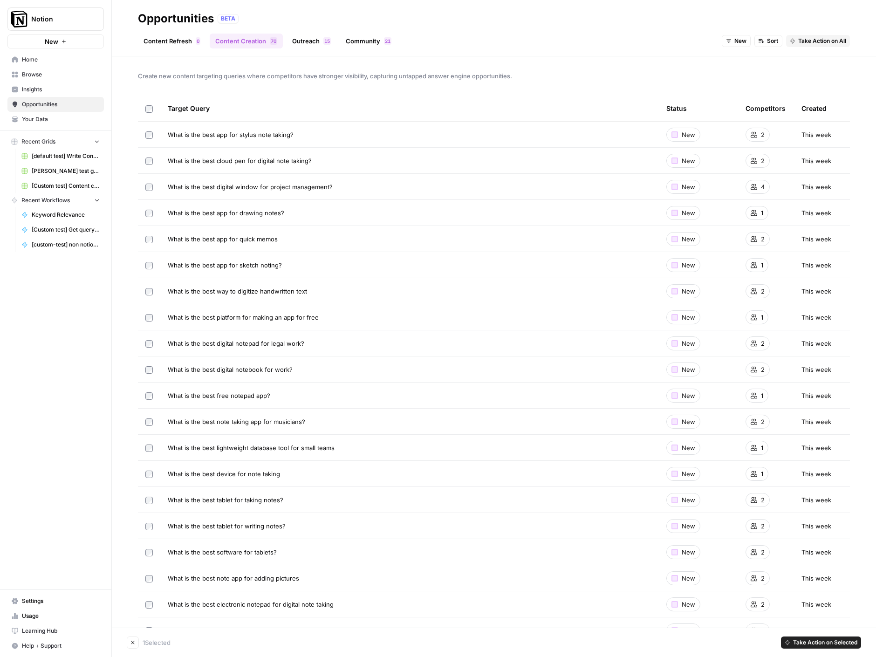
click at [269, 57] on div "Create new content targeting queries where competitors have stronger visibility…" at bounding box center [494, 341] width 764 height 571
click at [270, 90] on div "Create new content targeting queries where competitors have stronger visibility…" at bounding box center [494, 341] width 764 height 571
click at [38, 88] on span "Insights" at bounding box center [61, 89] width 78 height 8
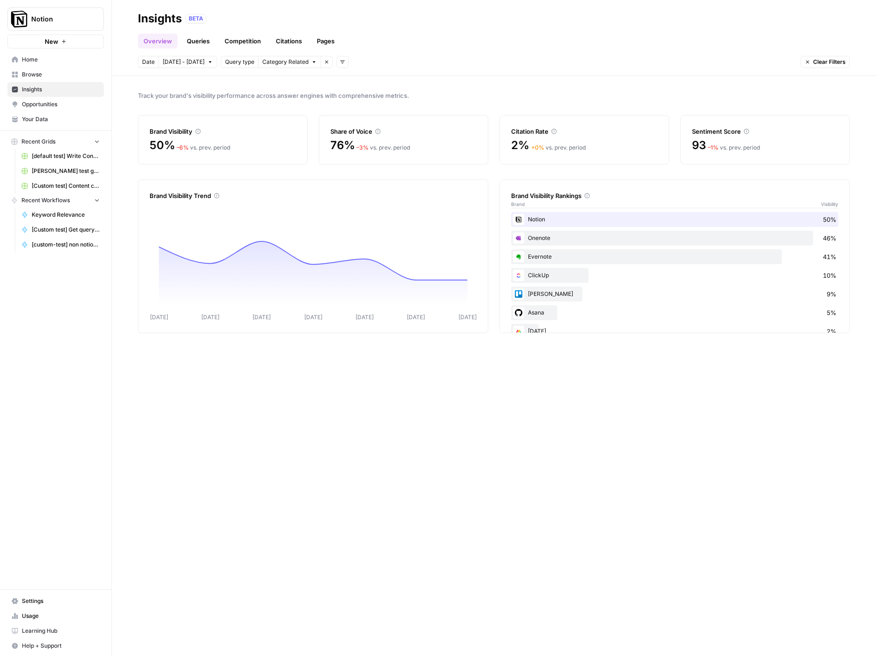
click at [332, 38] on link "Pages" at bounding box center [325, 41] width 29 height 15
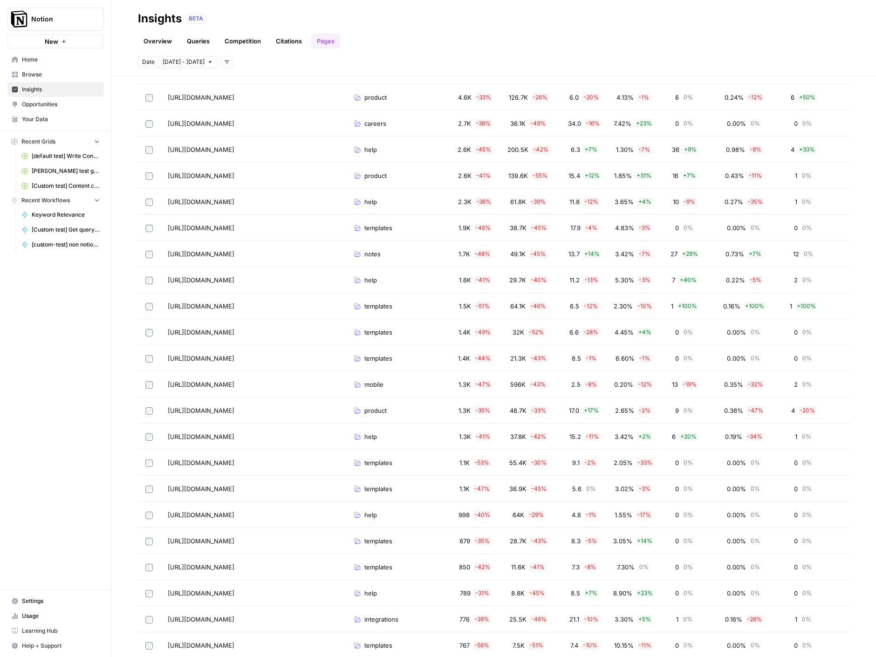
scroll to position [284, 0]
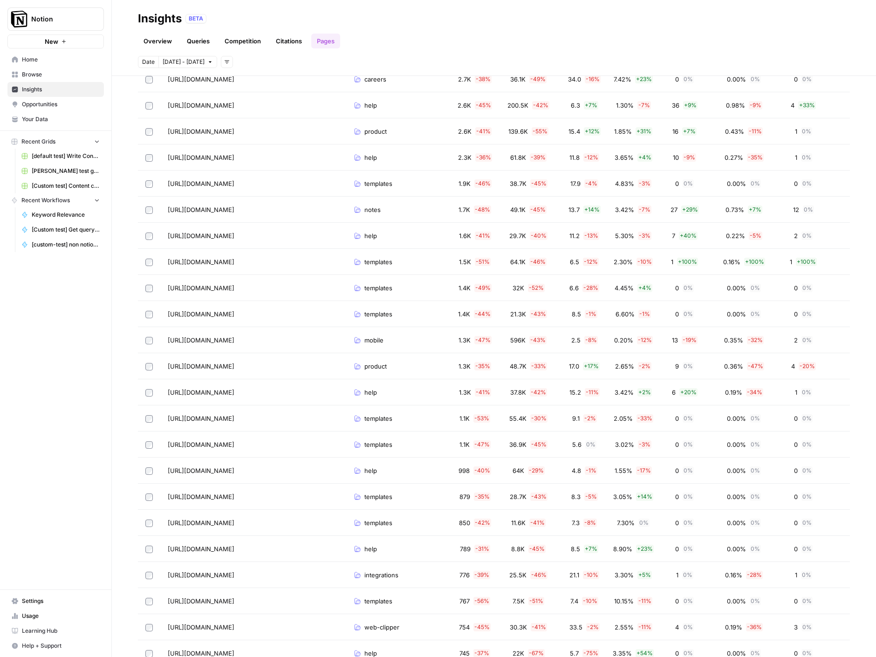
click at [234, 363] on span "[URL][DOMAIN_NAME]" at bounding box center [201, 366] width 67 height 9
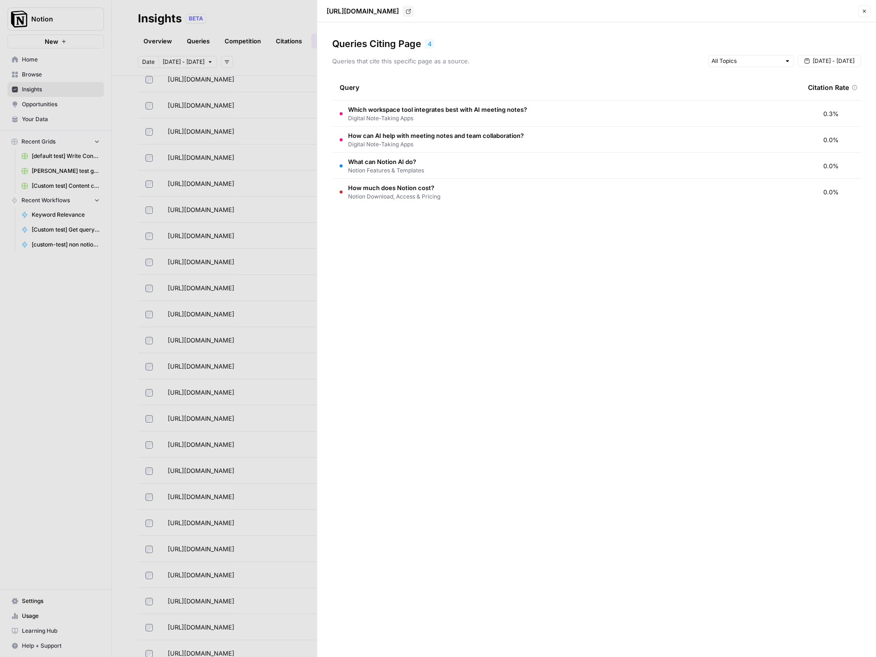
click at [453, 117] on span "Digital Note-Taking Apps" at bounding box center [437, 118] width 179 height 8
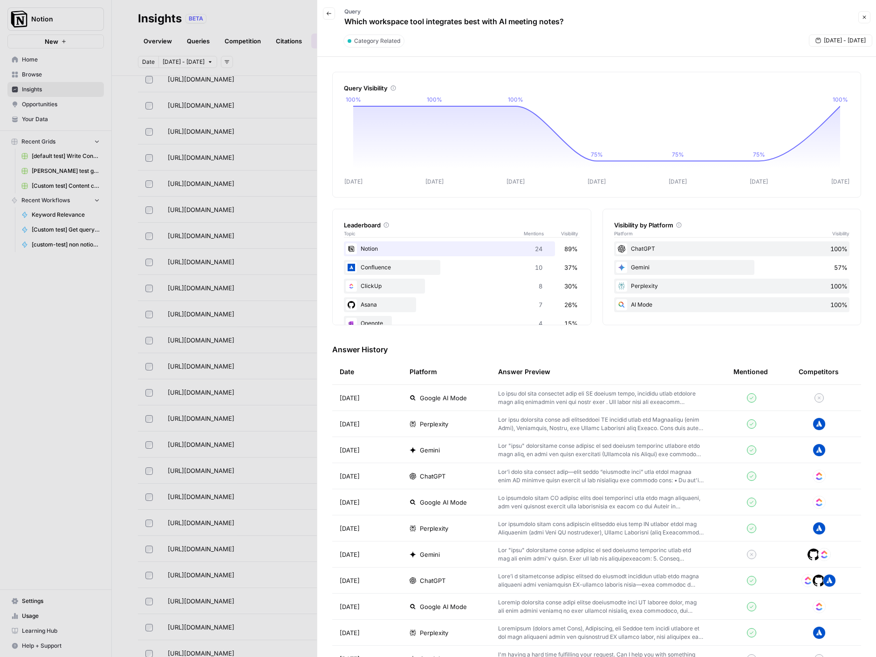
click at [327, 13] on icon "button" at bounding box center [329, 14] width 5 height 4
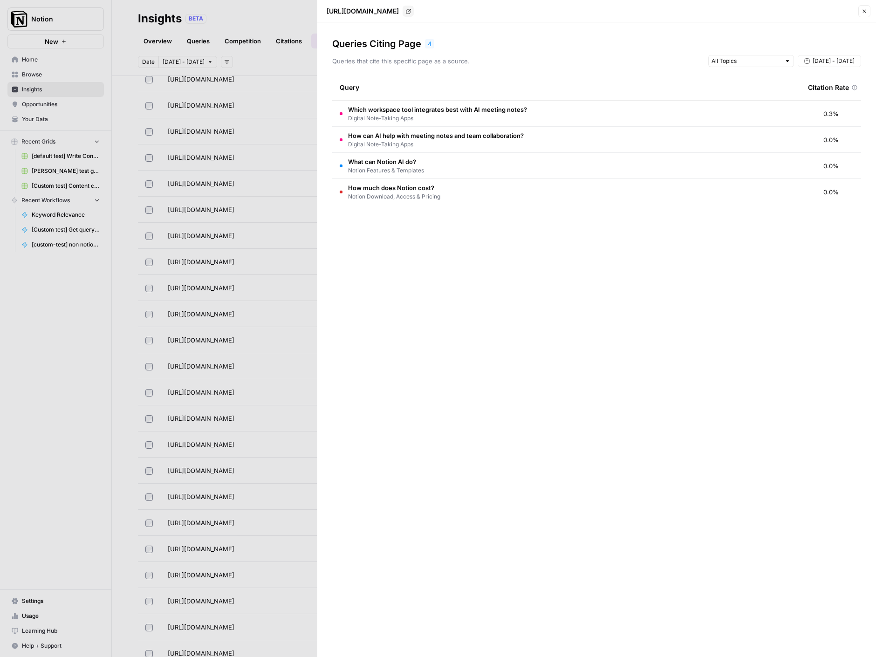
click at [298, 27] on div at bounding box center [438, 328] width 876 height 657
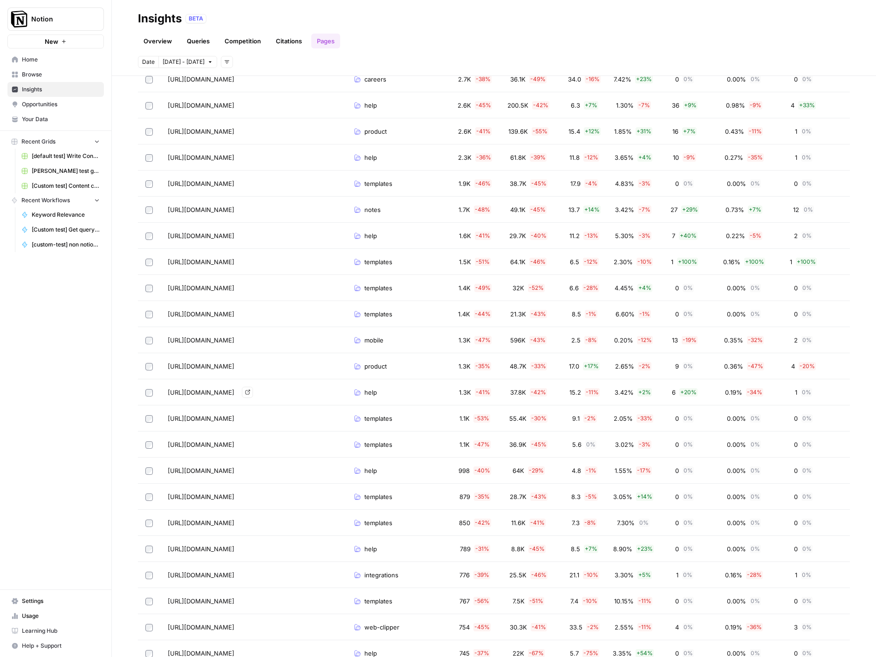
click at [305, 371] on td "[URL][DOMAIN_NAME]" at bounding box center [253, 366] width 186 height 26
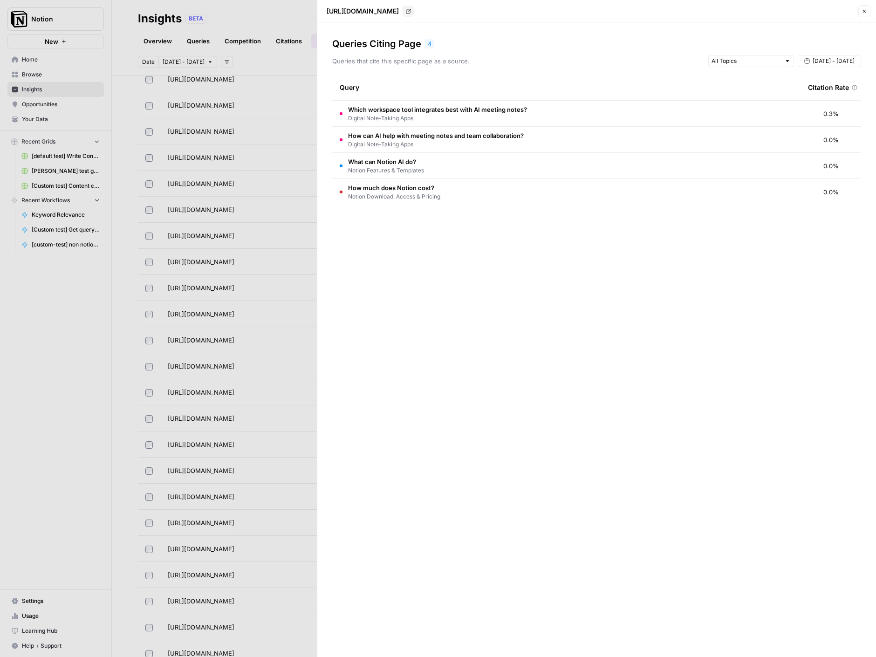
click at [287, 183] on div at bounding box center [438, 328] width 876 height 657
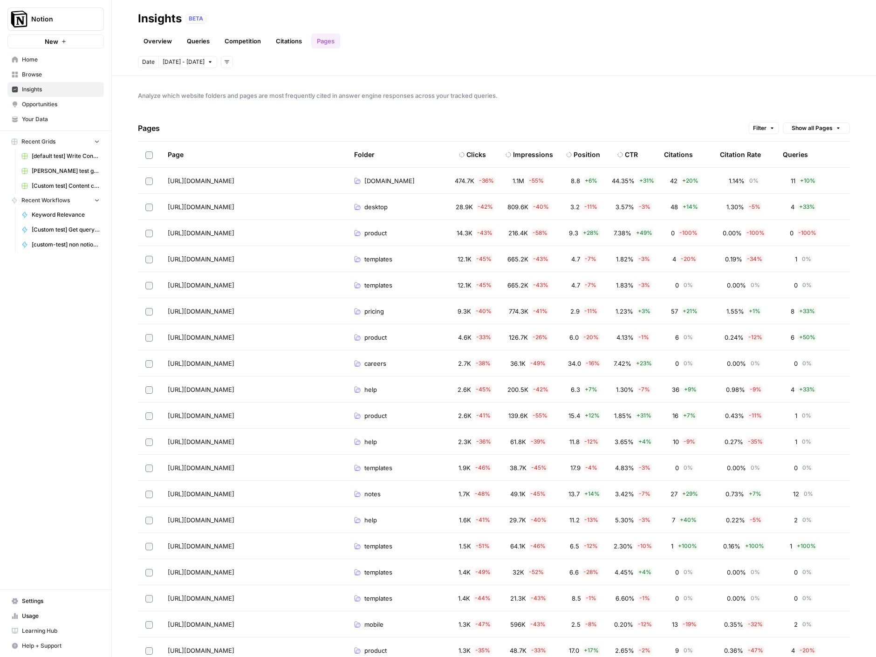
click at [160, 38] on link "Overview" at bounding box center [158, 41] width 40 height 15
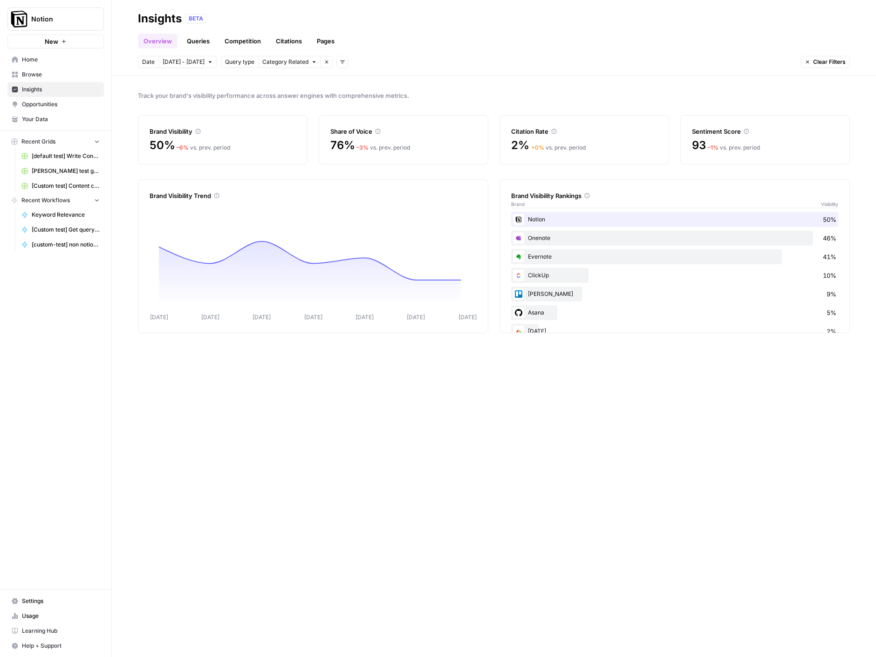
click at [182, 42] on link "Queries" at bounding box center [198, 41] width 34 height 15
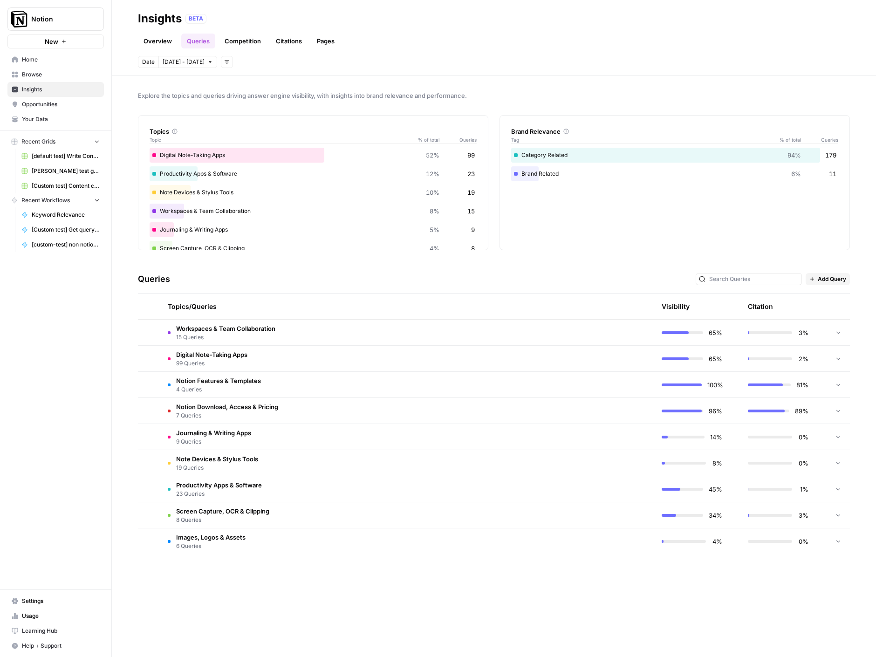
click at [229, 31] on div "Overview Queries Competition Citations Pages" at bounding box center [494, 37] width 712 height 22
click at [230, 34] on link "Competition" at bounding box center [243, 41] width 48 height 15
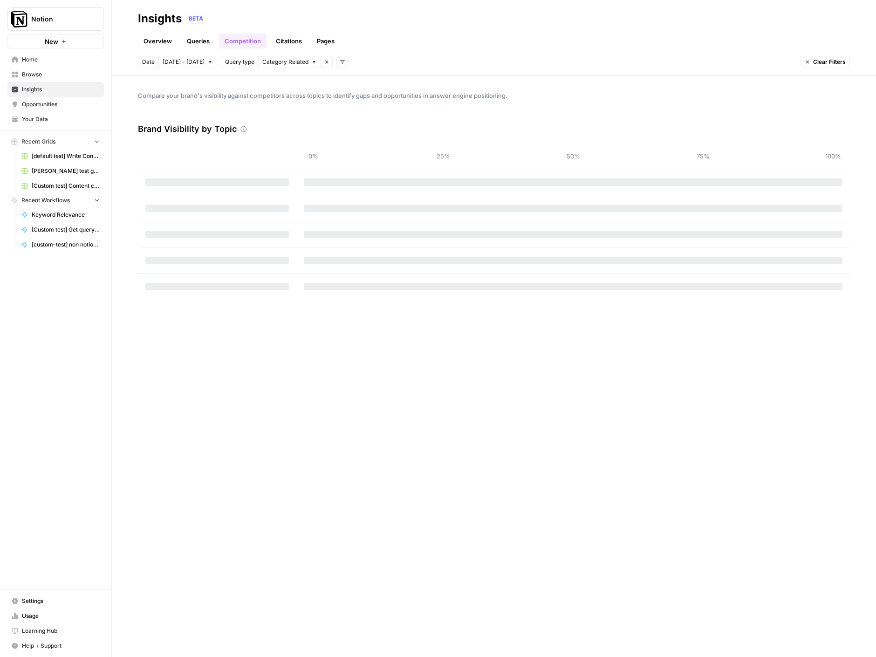
click at [153, 39] on link "Overview" at bounding box center [158, 41] width 40 height 15
